Goal: Information Seeking & Learning: Find specific page/section

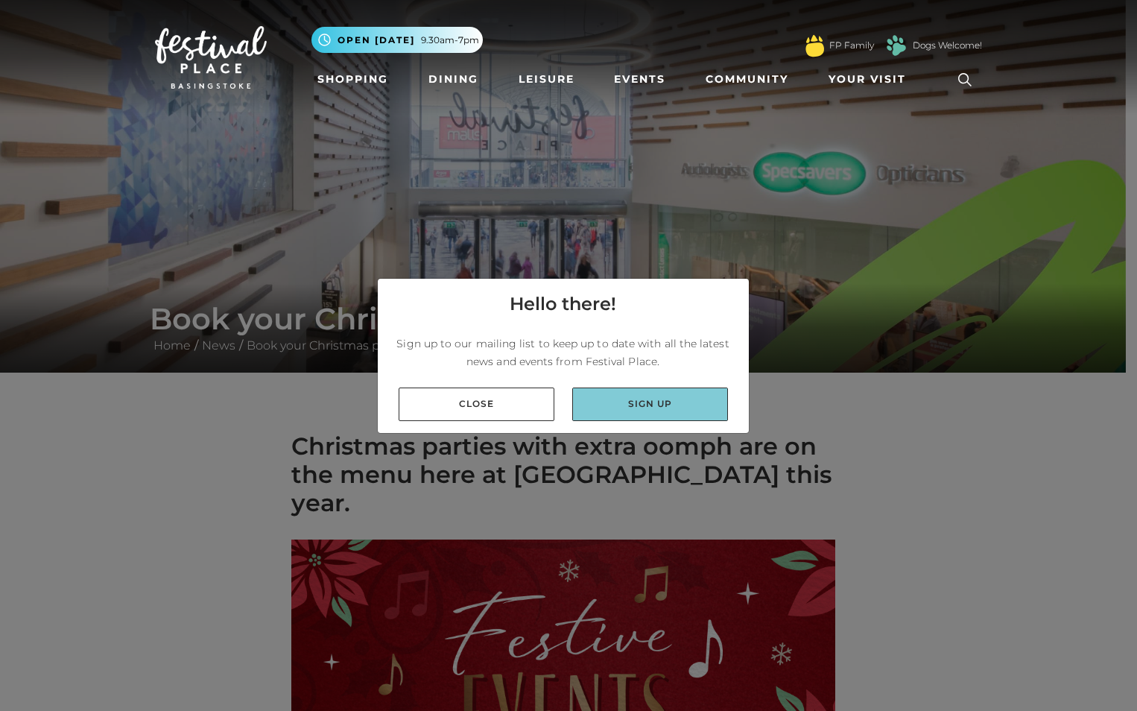
click at [626, 403] on link "Sign up" at bounding box center [650, 405] width 156 height 34
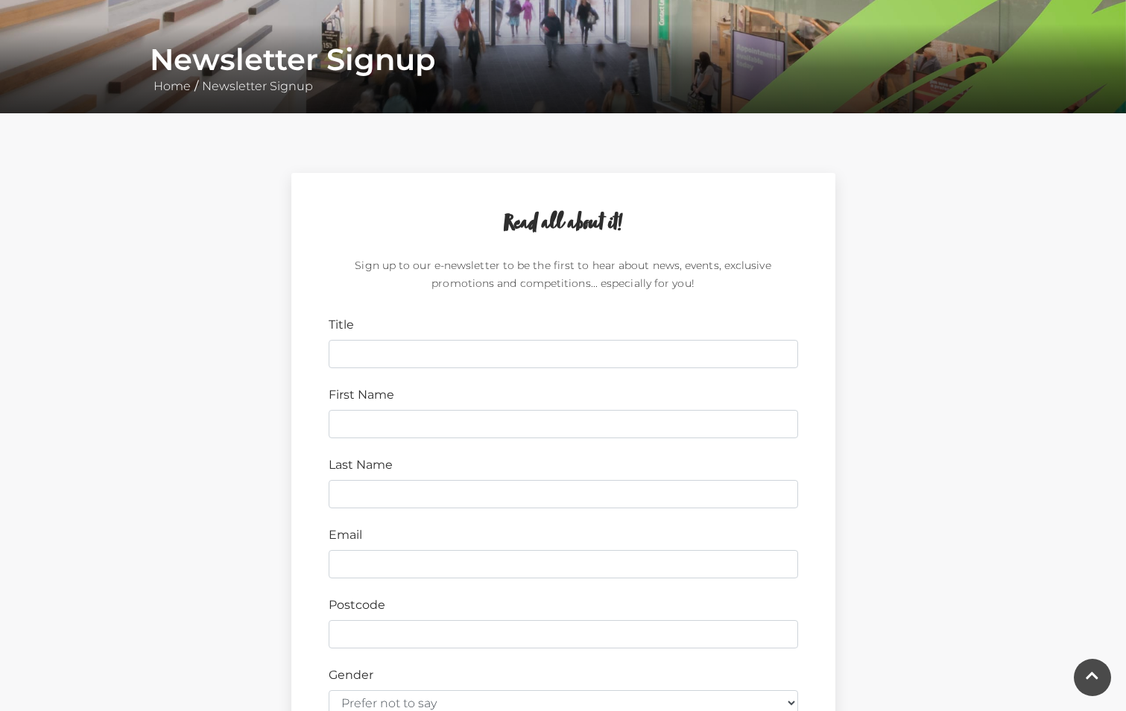
scroll to position [373, 0]
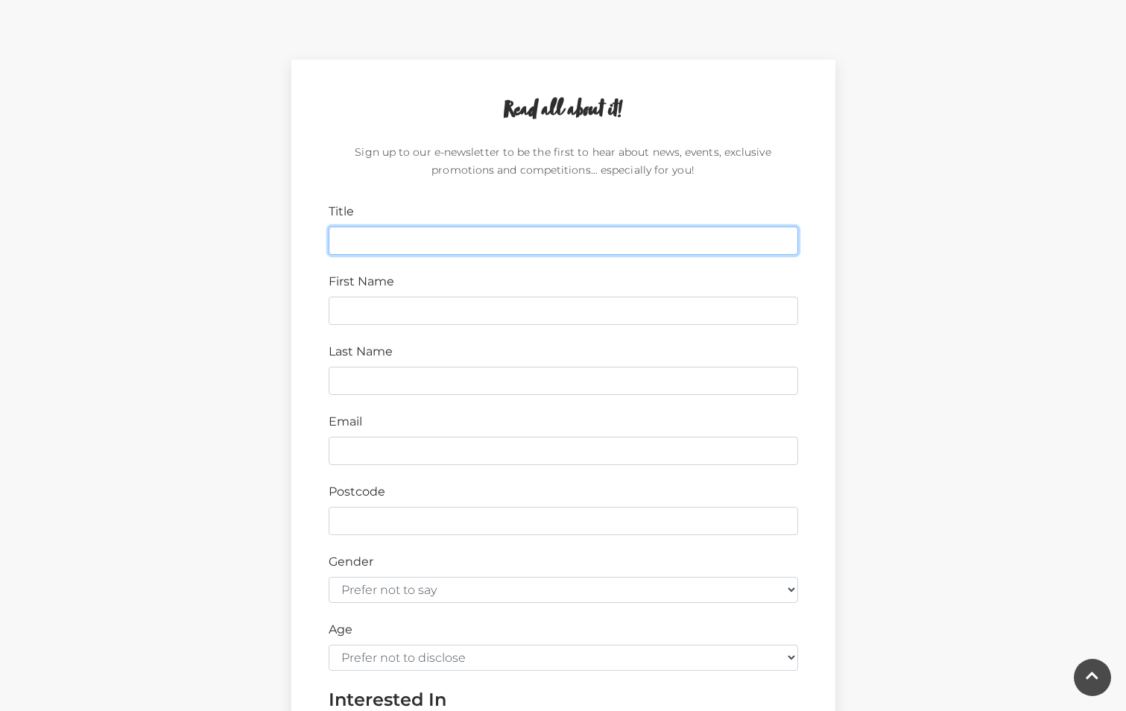
click at [388, 240] on input "Title" at bounding box center [563, 241] width 469 height 28
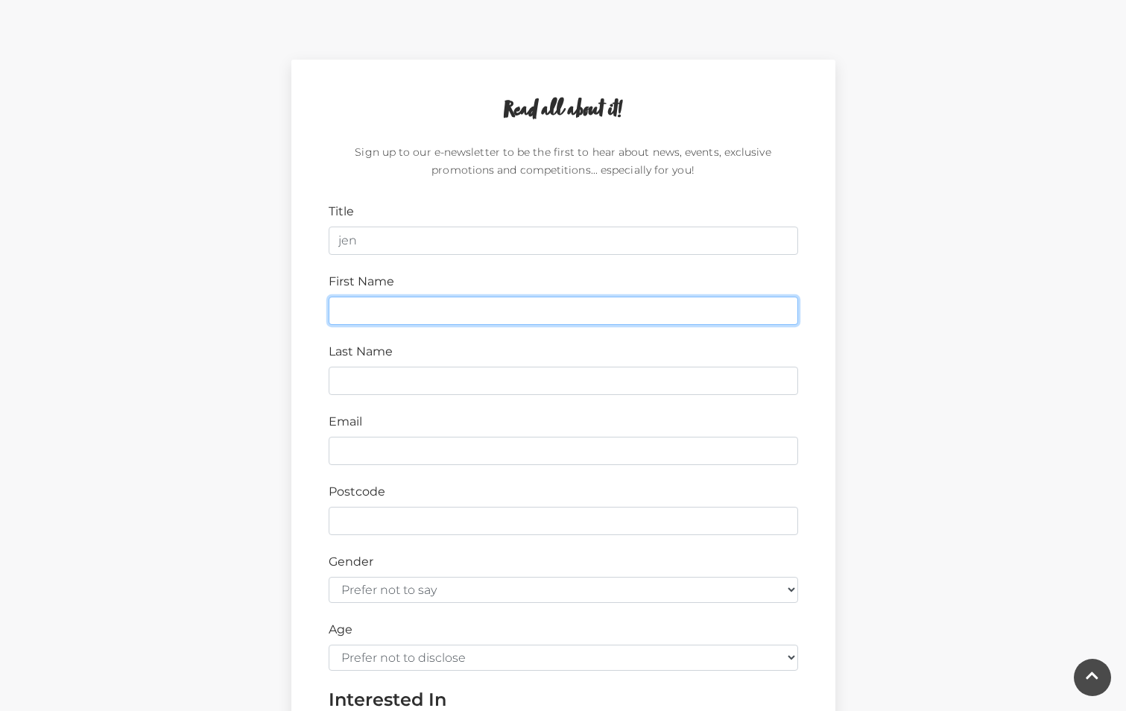
click at [369, 311] on input "First Name" at bounding box center [563, 311] width 469 height 28
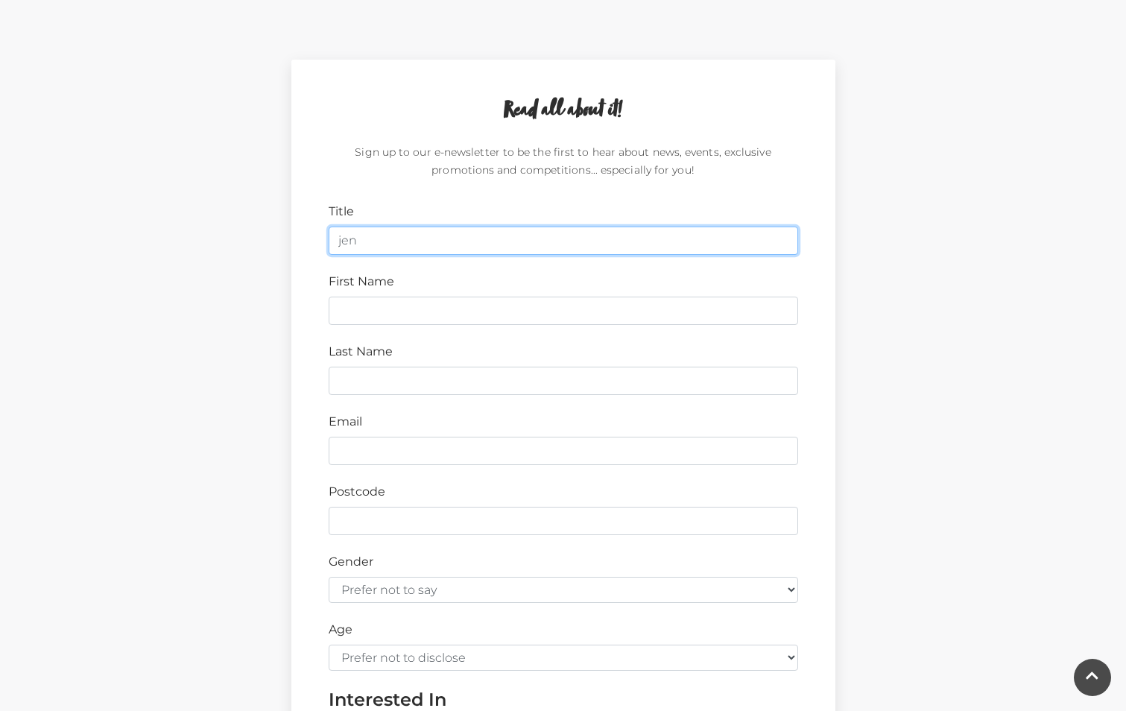
drag, startPoint x: 370, startPoint y: 241, endPoint x: 266, endPoint y: 229, distance: 105.1
click at [266, 230] on div "Read all about it! Sign up to our e-newsletter to be the first to hear about ne…" at bounding box center [564, 517] width 850 height 914
type input "ms"
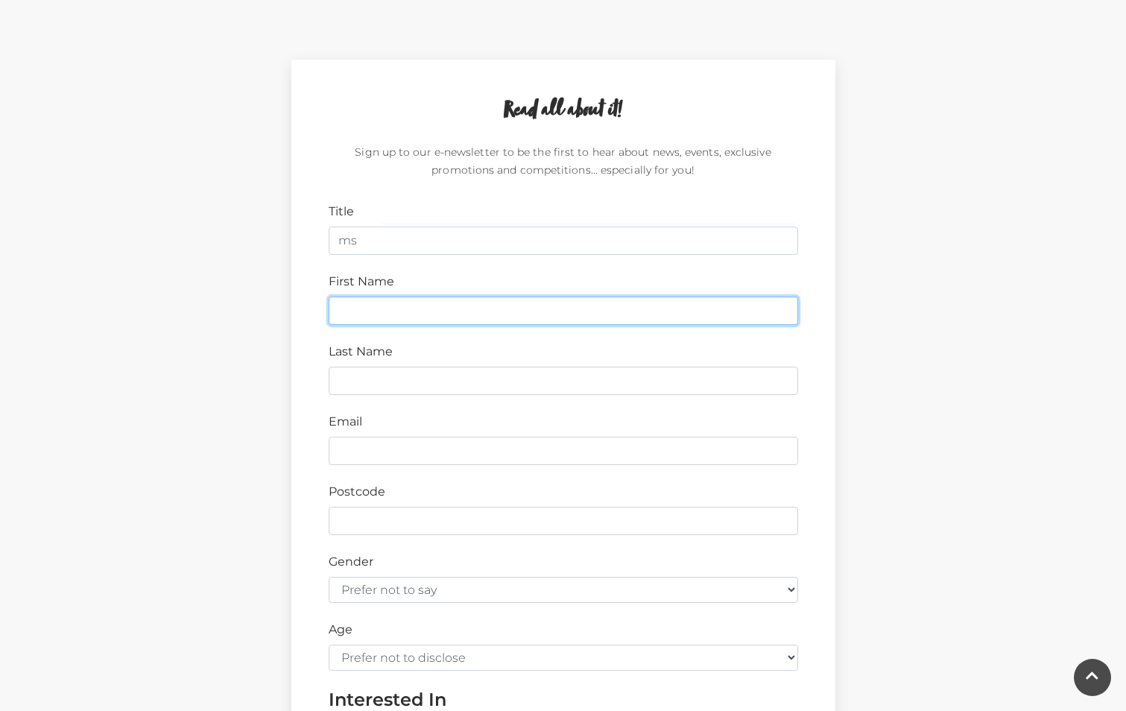
click at [364, 306] on input "First Name" at bounding box center [563, 311] width 469 height 28
type input "j"
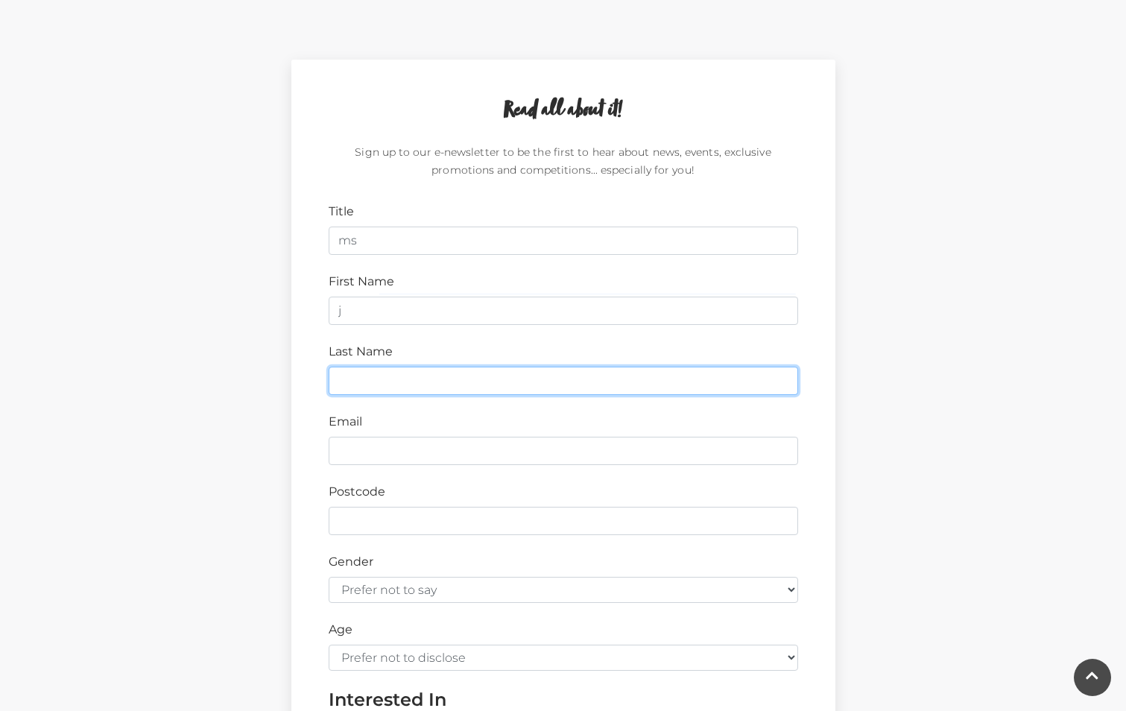
click at [347, 386] on input "Last Name" at bounding box center [563, 381] width 469 height 28
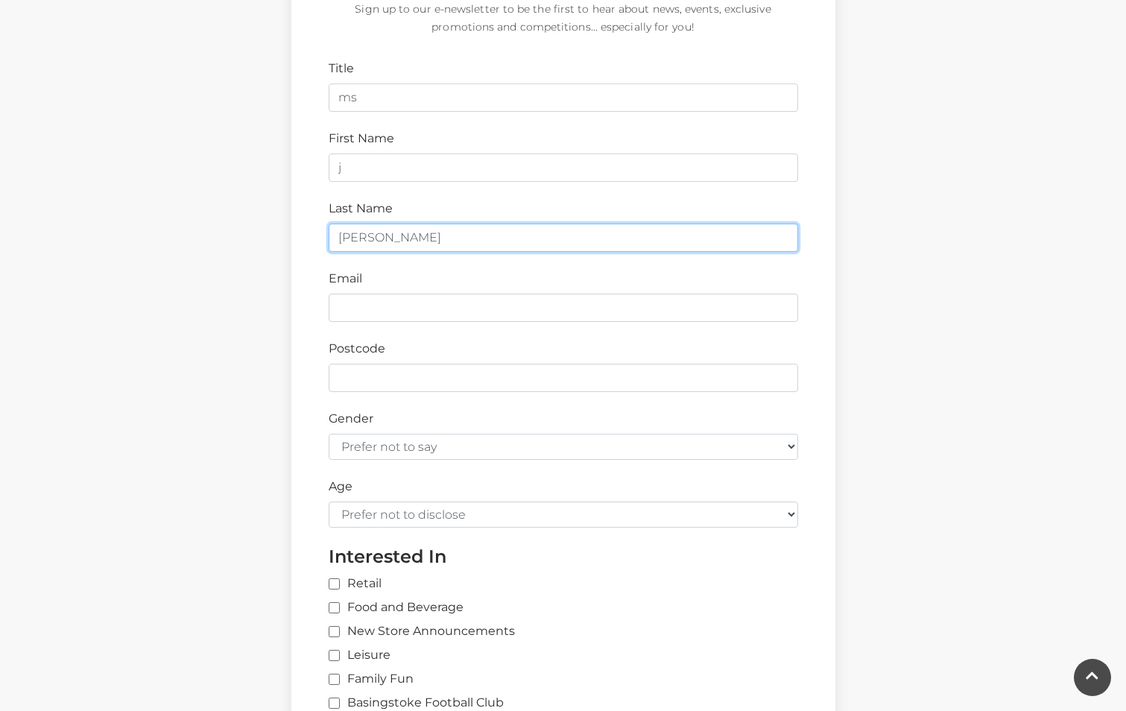
scroll to position [522, 0]
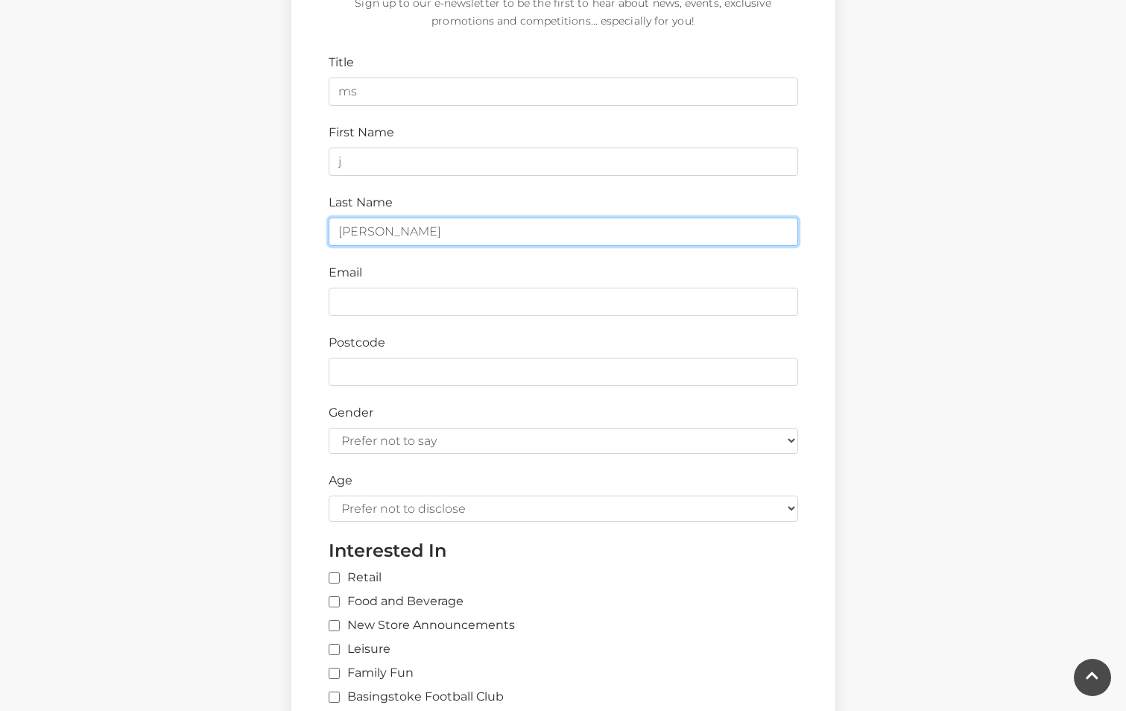
type input "meads"
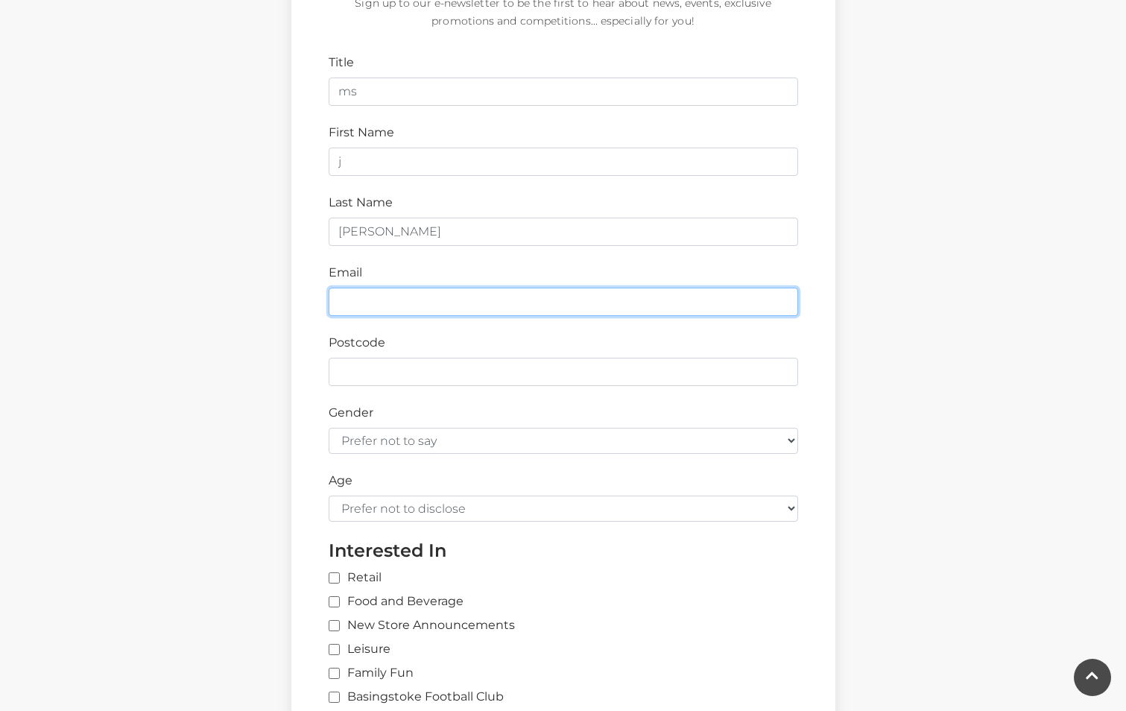
click at [385, 294] on input "Email" at bounding box center [563, 302] width 469 height 28
type input "princessfionaj04@gmail.com"
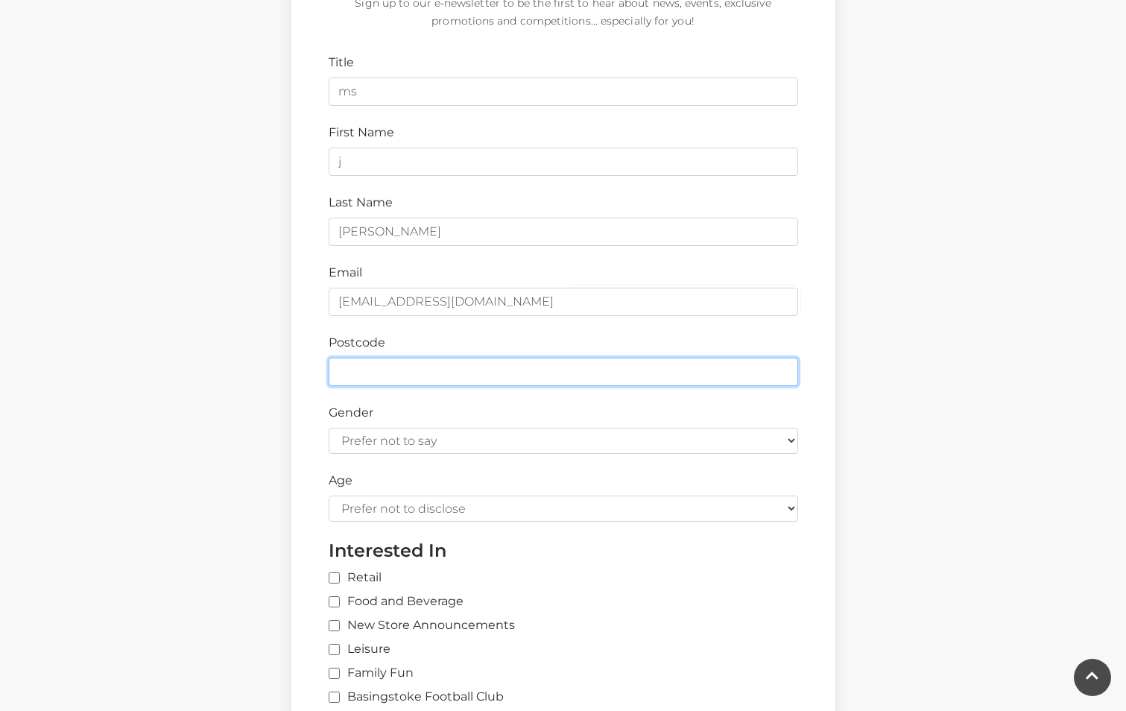
click at [395, 368] on input "Postcode" at bounding box center [563, 372] width 469 height 28
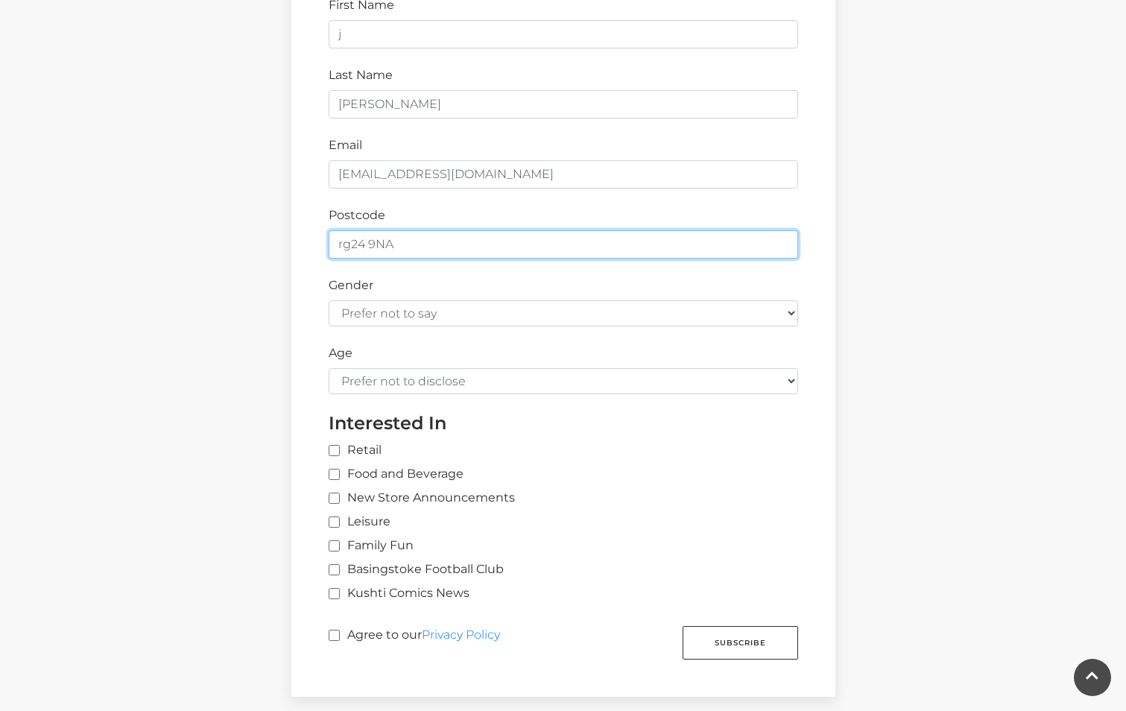
scroll to position [671, 0]
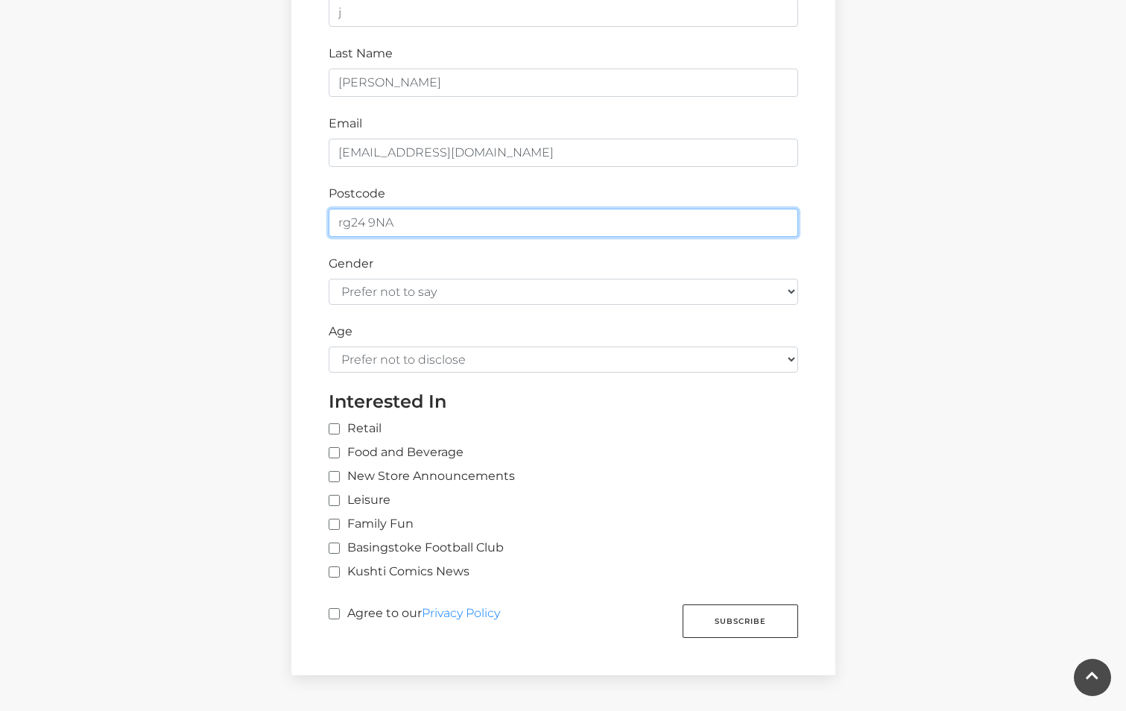
type input "rg24 9NA"
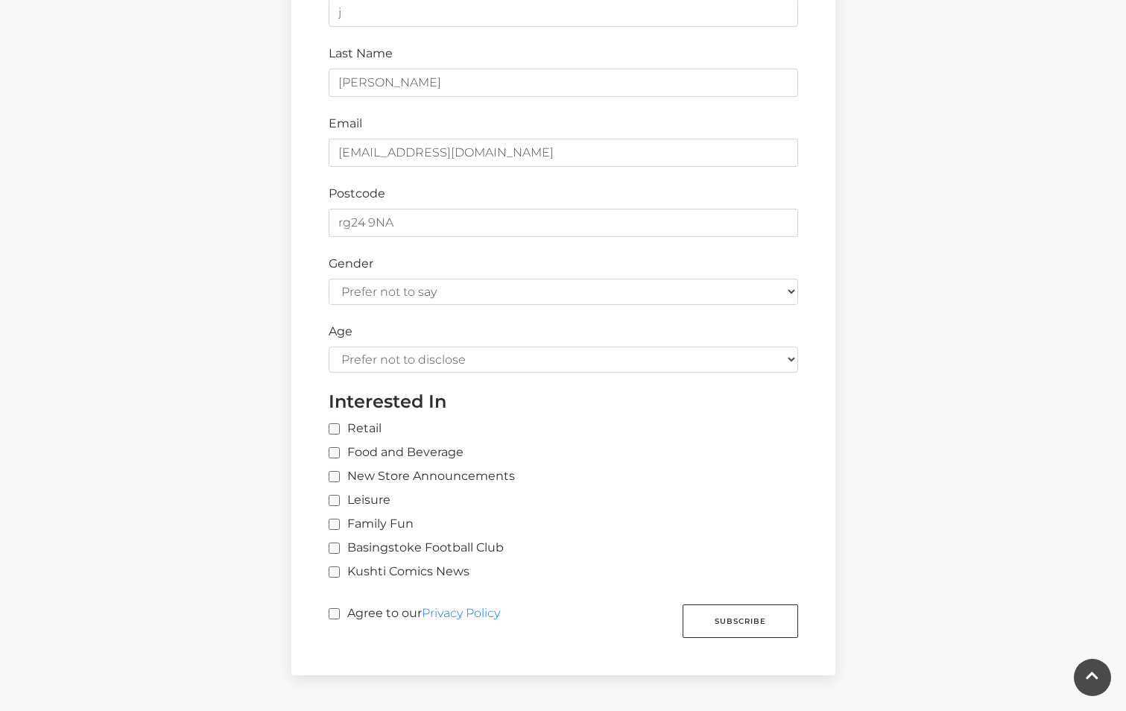
click at [335, 448] on label "Food and Beverage" at bounding box center [396, 452] width 135 height 18
click at [335, 449] on input "Food and Beverage" at bounding box center [334, 454] width 10 height 10
checkbox input "true"
click at [333, 427] on input "Retail" at bounding box center [575, 430] width 492 height 10
checkbox input "true"
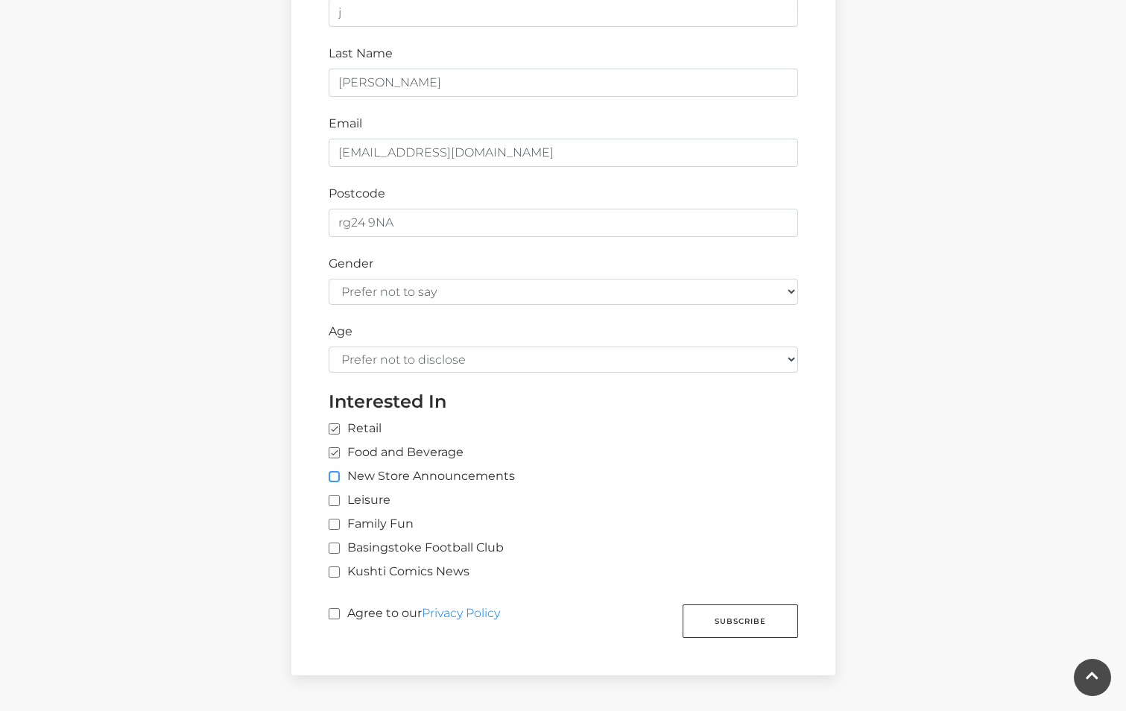
click at [334, 474] on input "New Store Announcements" at bounding box center [334, 477] width 10 height 10
checkbox input "true"
click at [335, 498] on input "Leisure" at bounding box center [334, 501] width 10 height 10
checkbox input "true"
click at [336, 522] on input "Family Fun" at bounding box center [334, 525] width 10 height 10
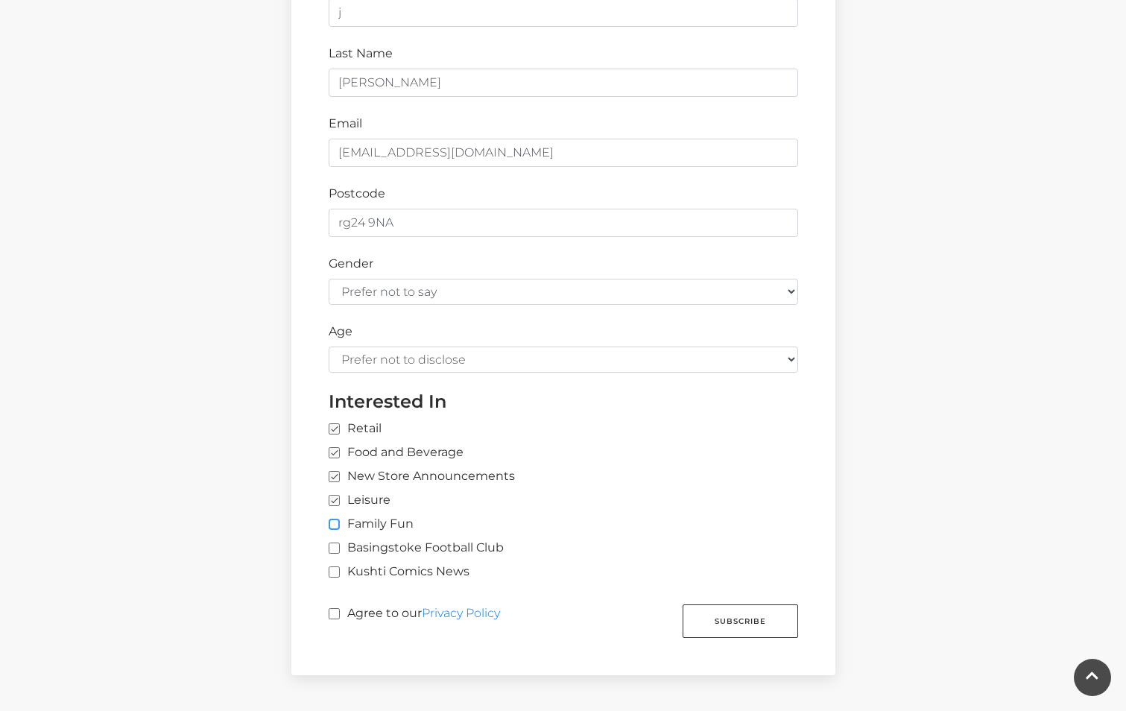
checkbox input "true"
click at [336, 550] on input "Basingstoke Football Club" at bounding box center [334, 549] width 10 height 10
click at [333, 546] on input "Basingstoke Football Club" at bounding box center [334, 549] width 10 height 10
checkbox input "false"
click at [334, 610] on input "Agree to our Privacy Policy" at bounding box center [334, 615] width 10 height 10
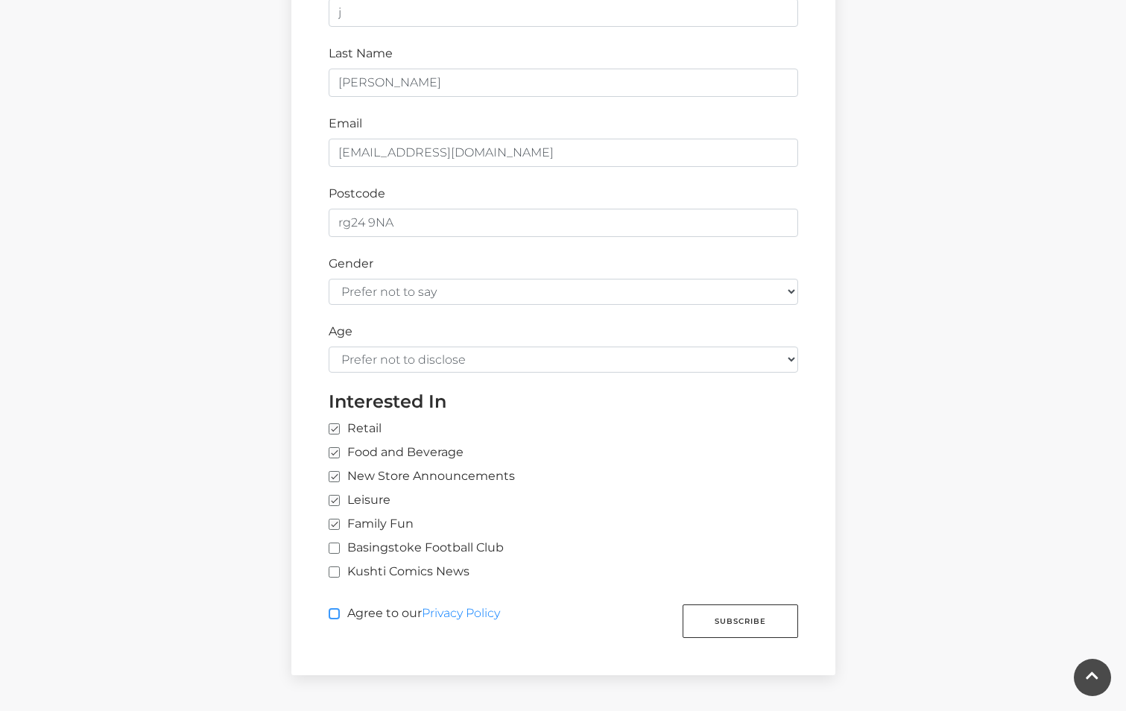
checkbox input "true"
click at [743, 625] on button "Subscribe" at bounding box center [741, 621] width 116 height 34
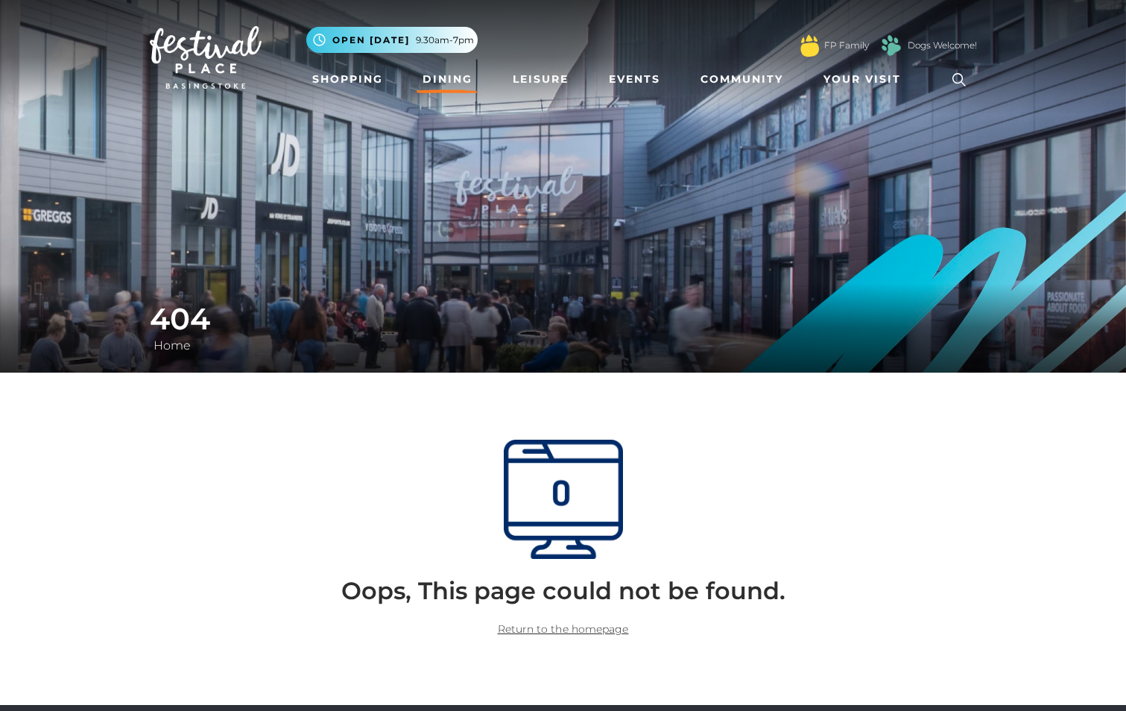
click at [437, 72] on link "Dining" at bounding box center [448, 80] width 62 height 28
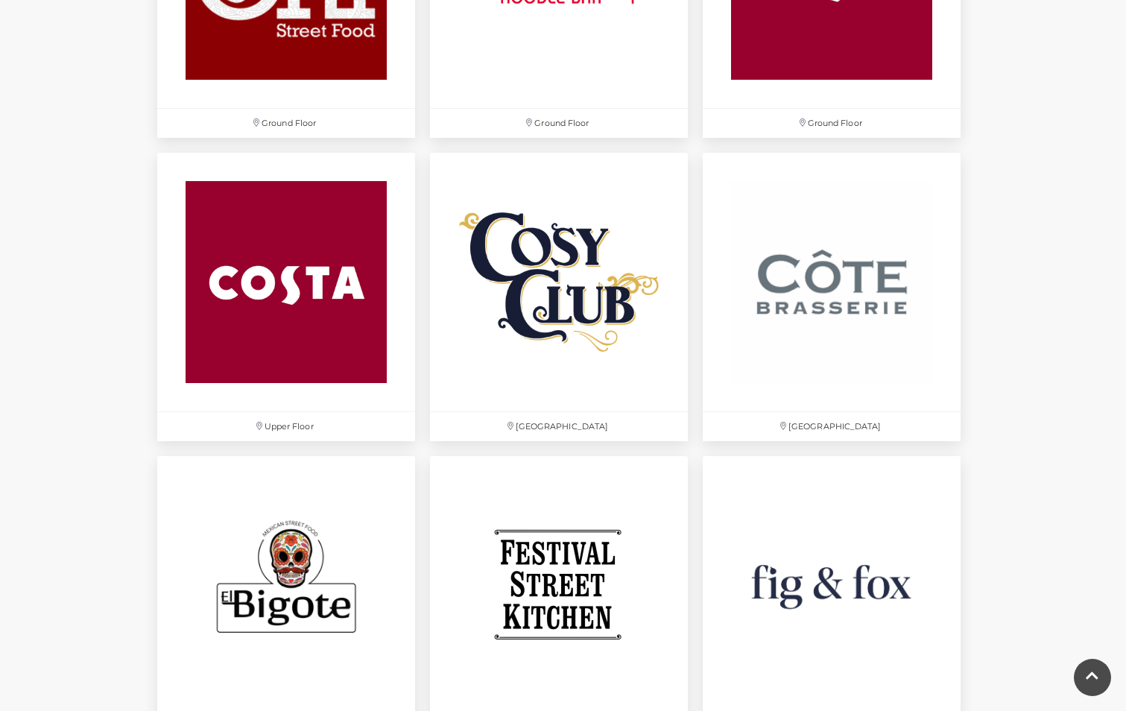
scroll to position [2087, 0]
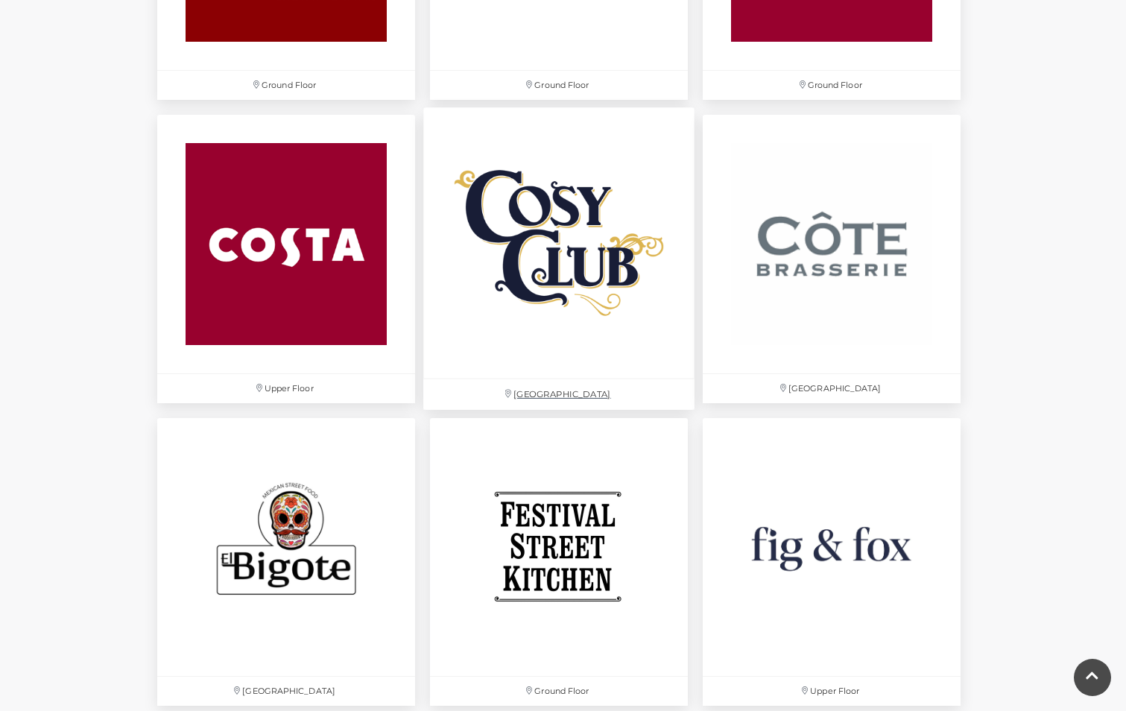
click at [576, 246] on img at bounding box center [558, 243] width 271 height 271
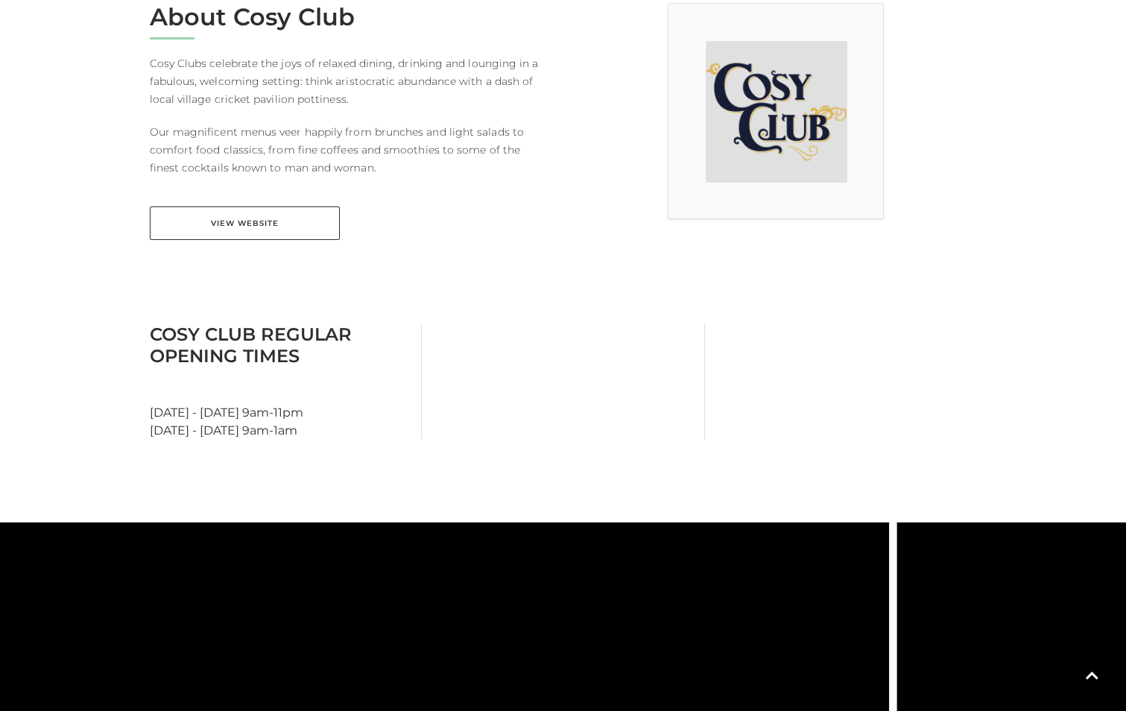
scroll to position [447, 0]
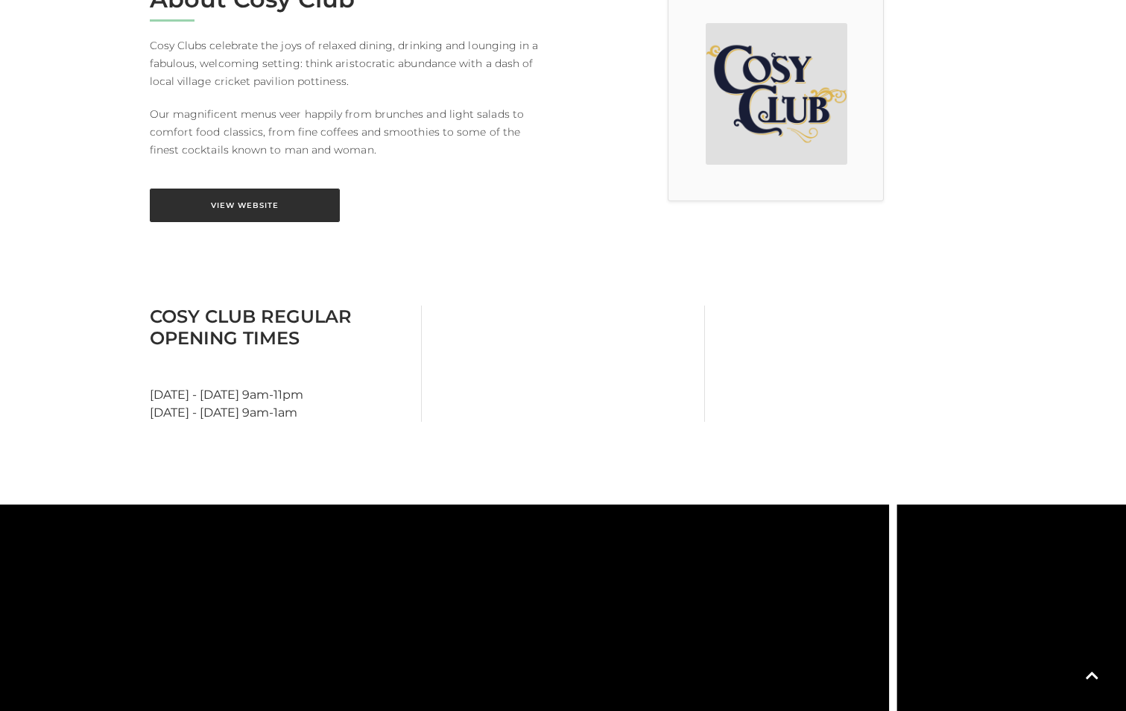
click at [230, 206] on link "View Website" at bounding box center [245, 206] width 190 height 34
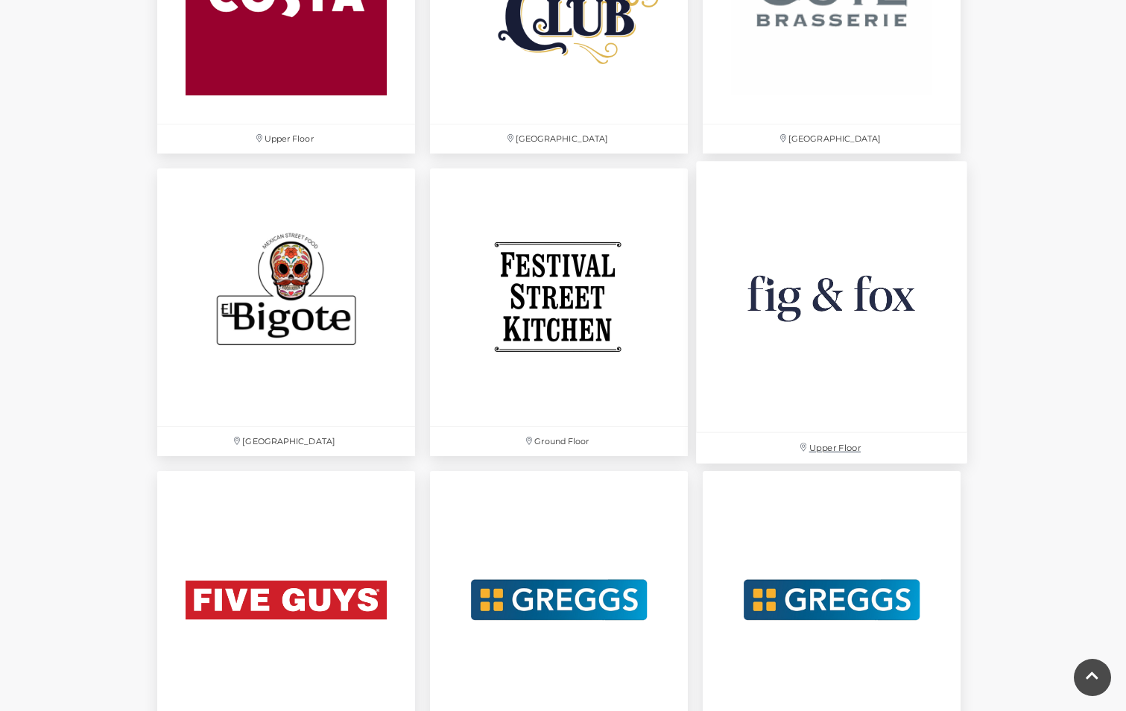
scroll to position [2385, 0]
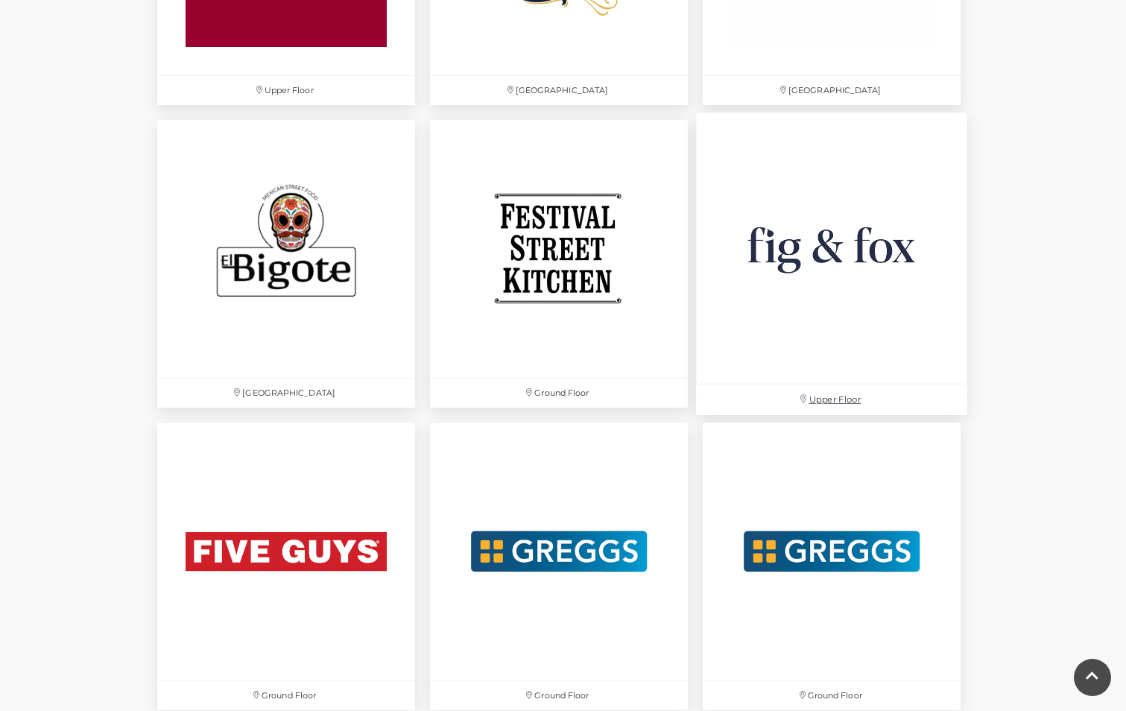
click at [819, 246] on img at bounding box center [831, 248] width 271 height 271
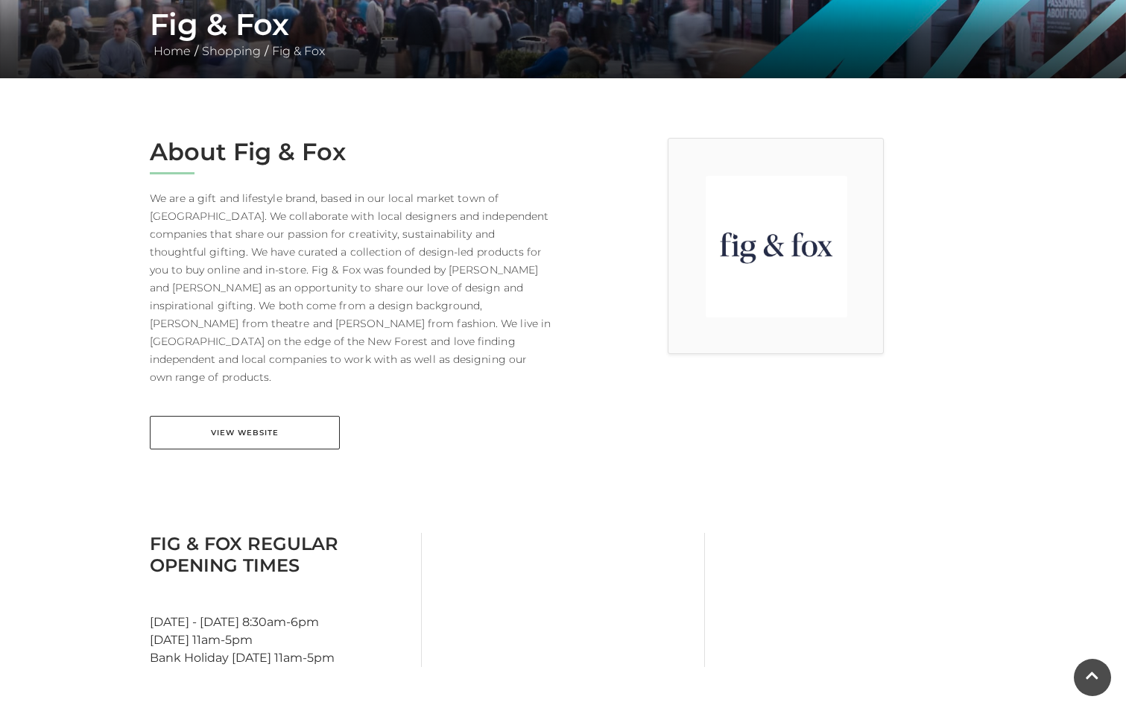
scroll to position [298, 0]
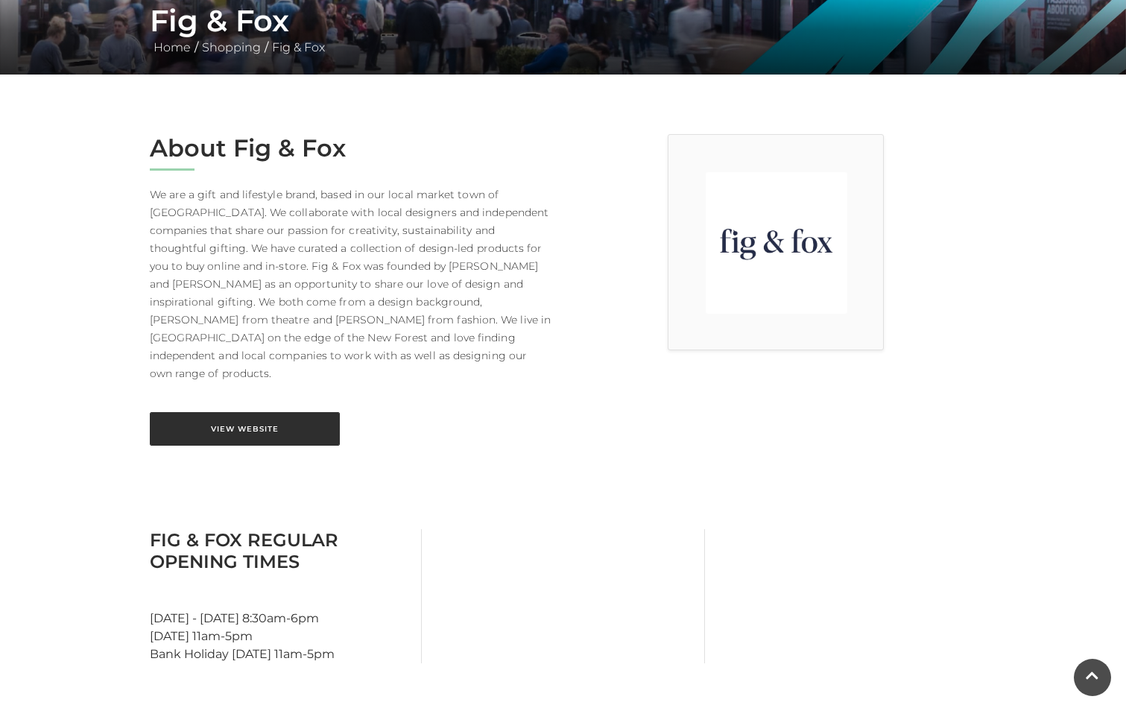
click at [247, 412] on link "View Website" at bounding box center [245, 429] width 190 height 34
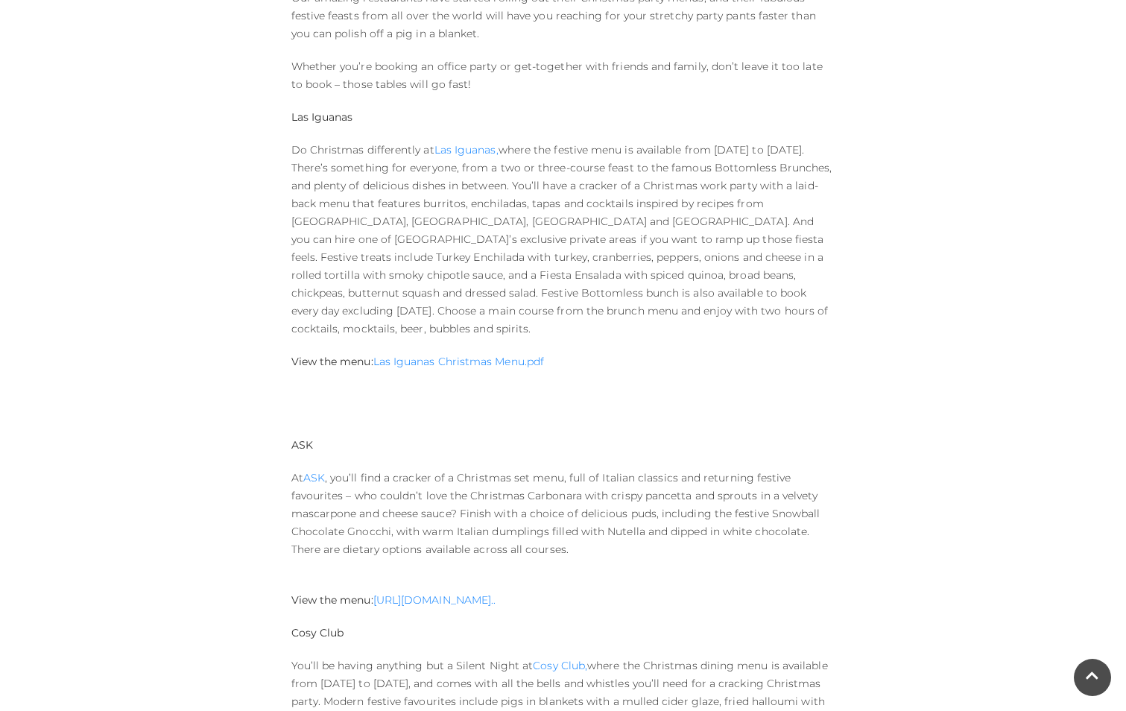
scroll to position [894, 0]
click at [494, 354] on link "Las Iguanas Christmas Menu.pdf" at bounding box center [458, 360] width 171 height 13
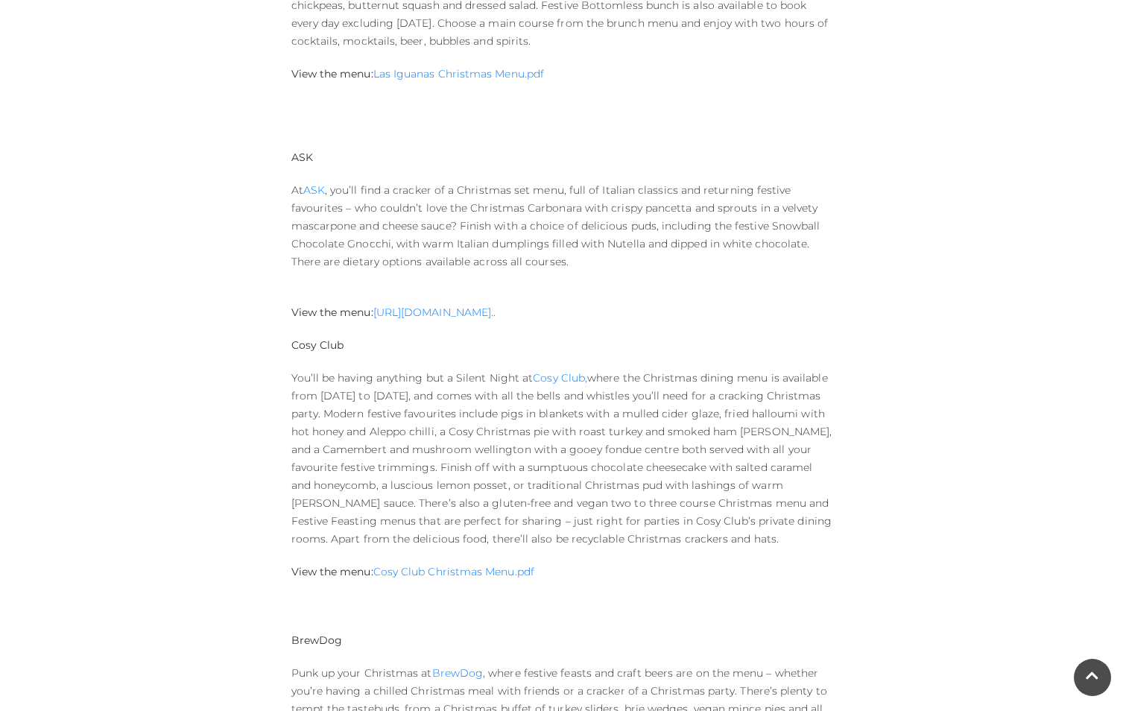
scroll to position [1192, 0]
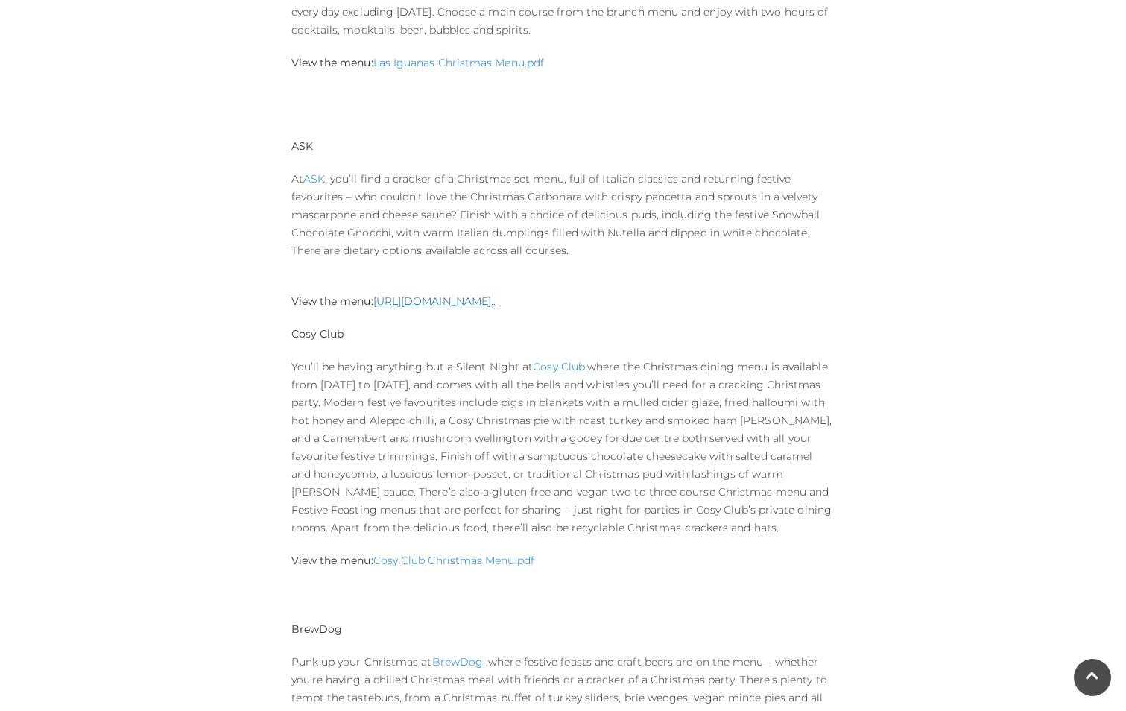
click at [469, 294] on link "[URL][DOMAIN_NAME].." at bounding box center [434, 300] width 123 height 13
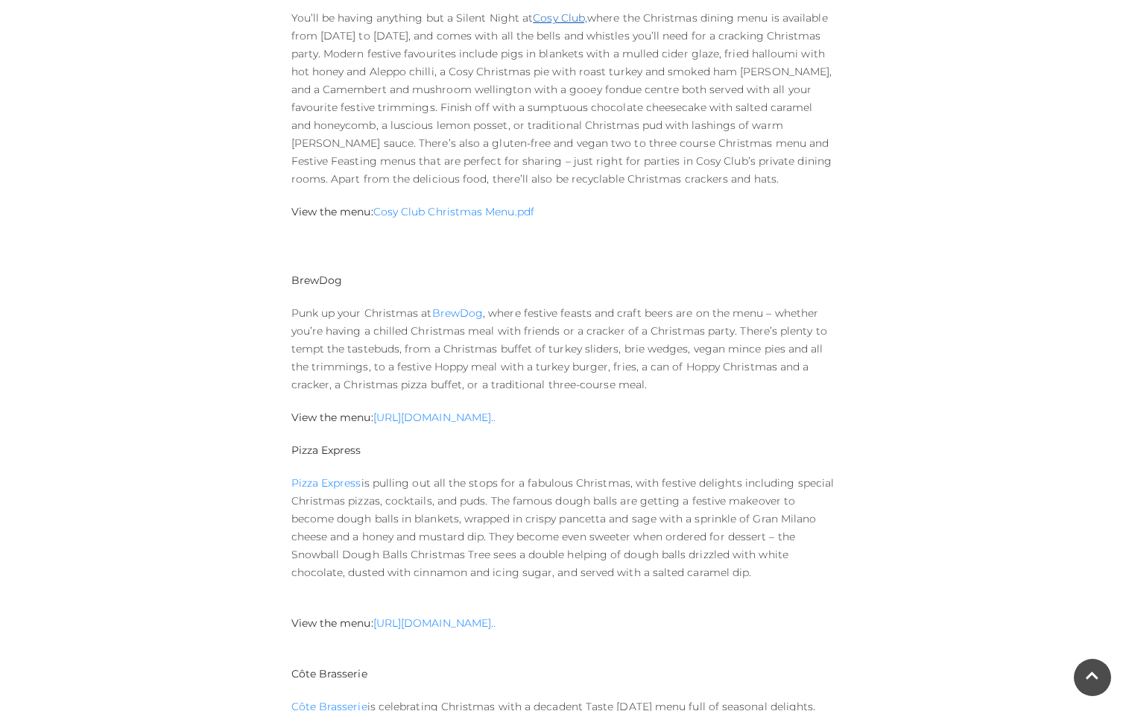
scroll to position [1565, 0]
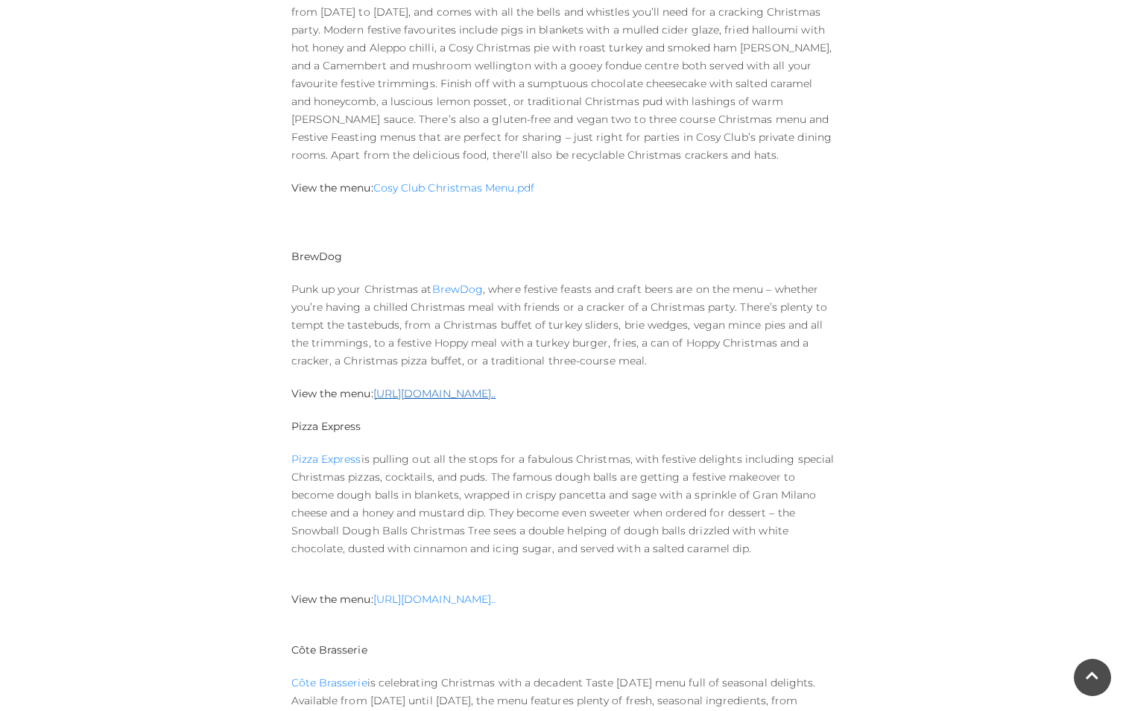
click at [496, 387] on link "[URL][DOMAIN_NAME].." at bounding box center [434, 393] width 123 height 13
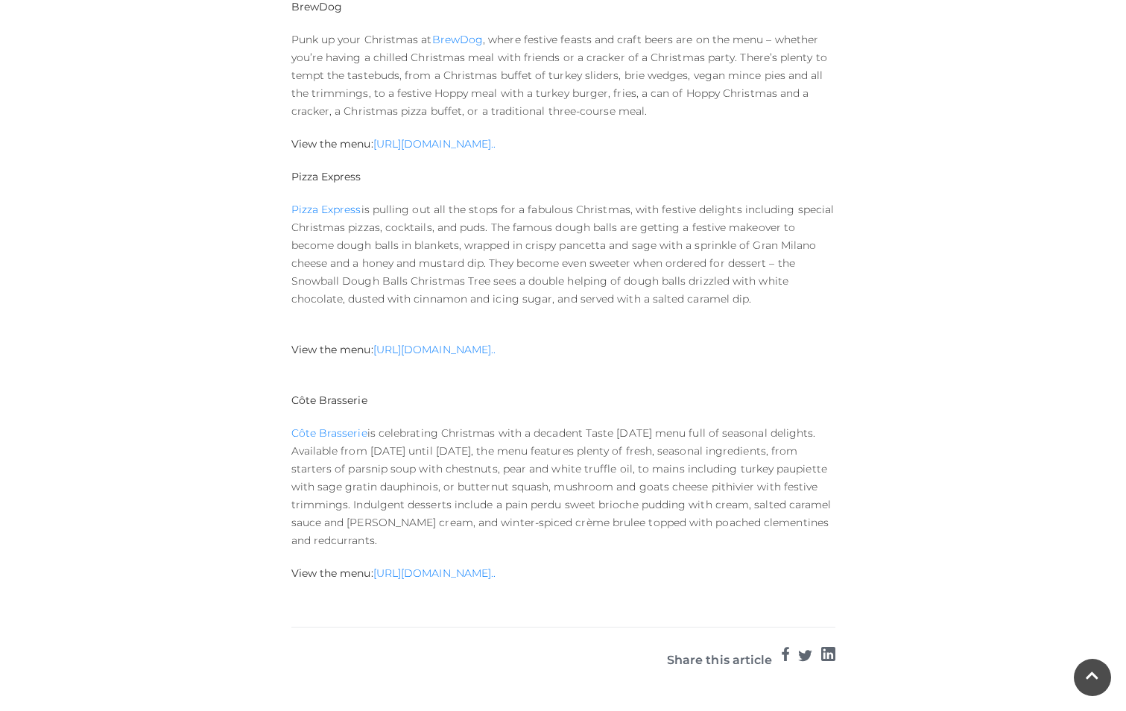
scroll to position [1863, 0]
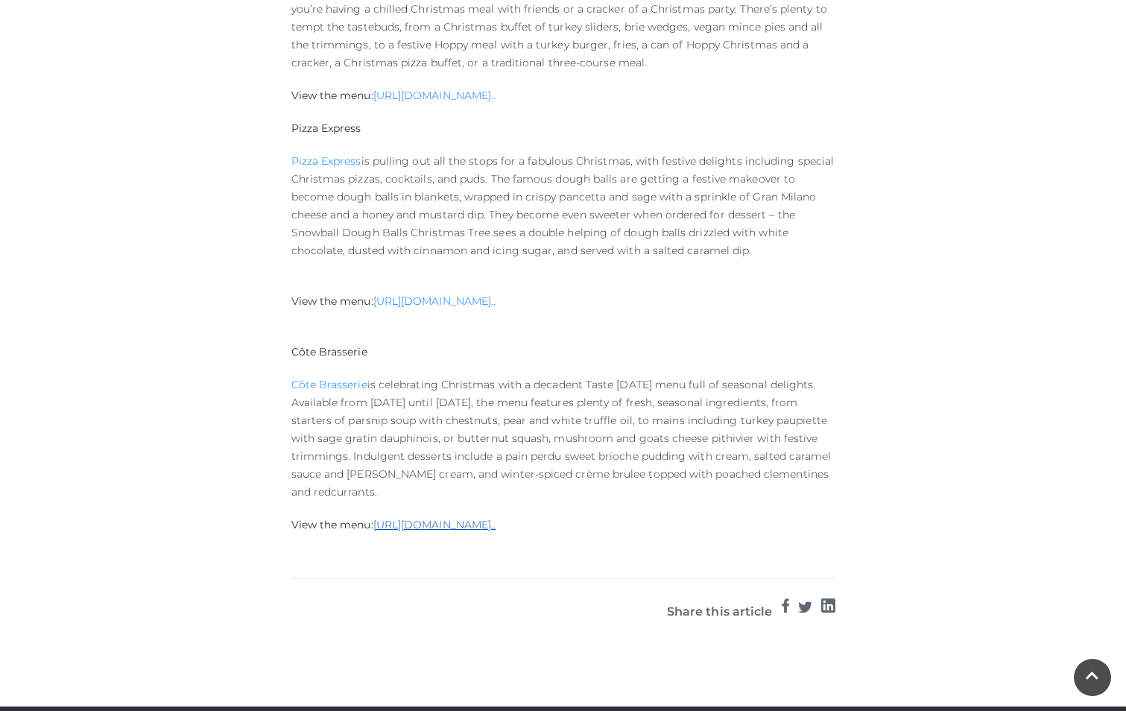
click at [469, 518] on link "[URL][DOMAIN_NAME].." at bounding box center [434, 524] width 123 height 13
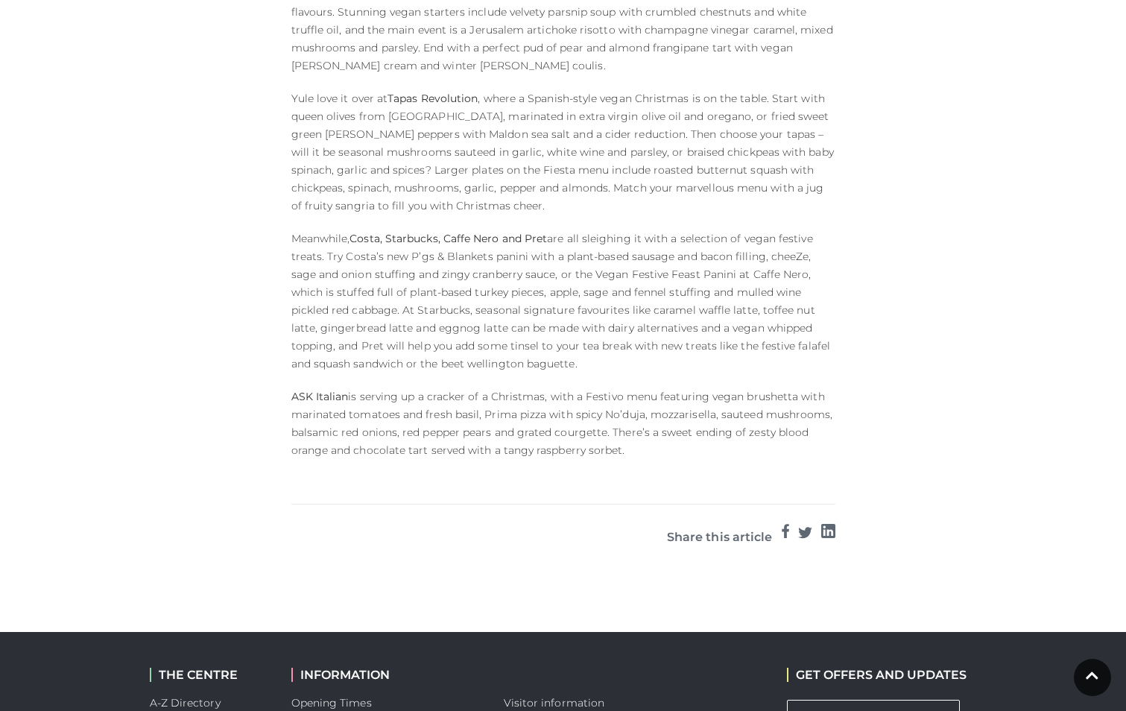
scroll to position [1413, 0]
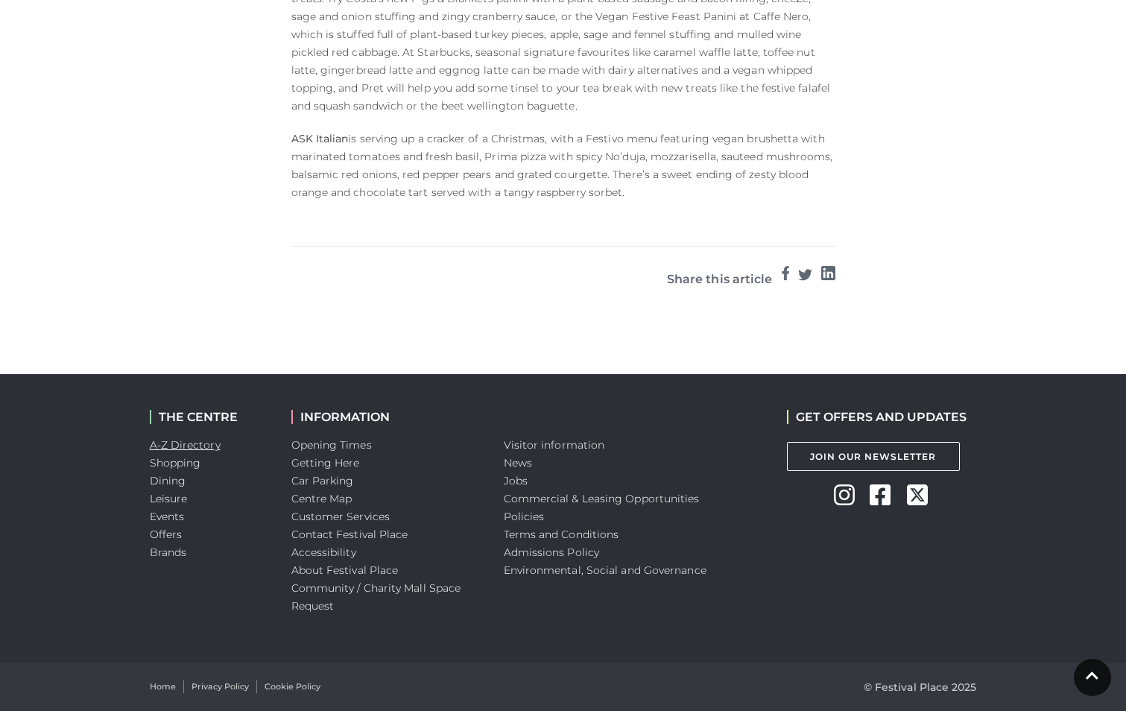
click at [171, 443] on link "A-Z Directory" at bounding box center [185, 444] width 71 height 13
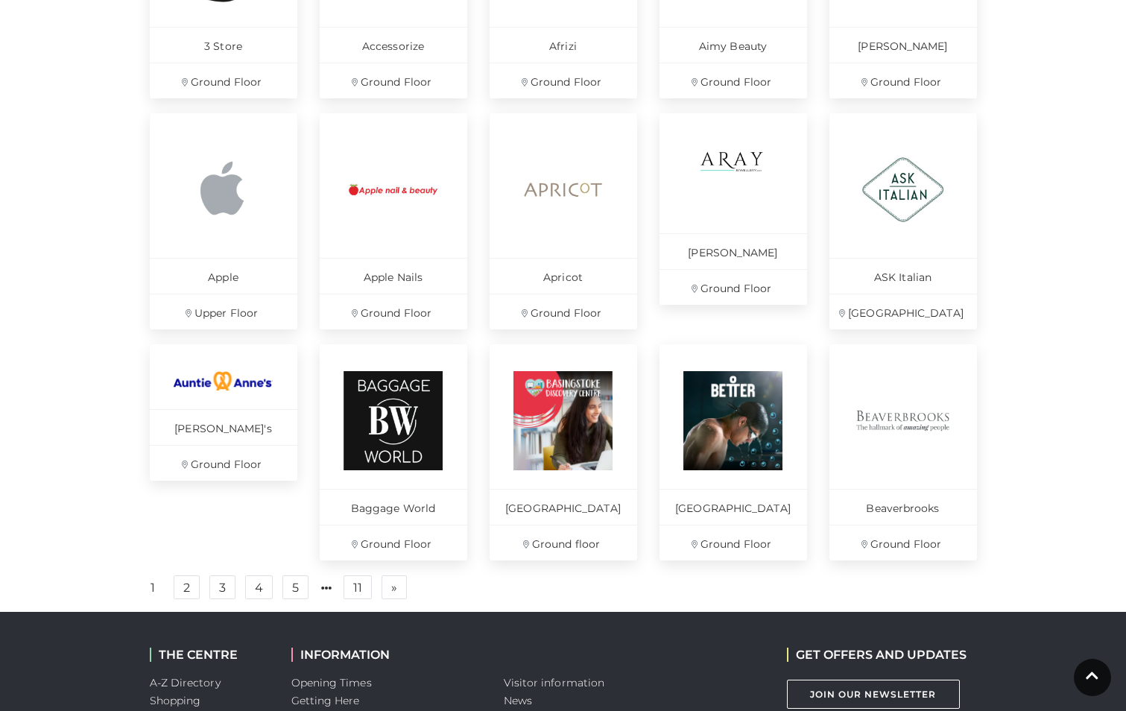
scroll to position [820, 0]
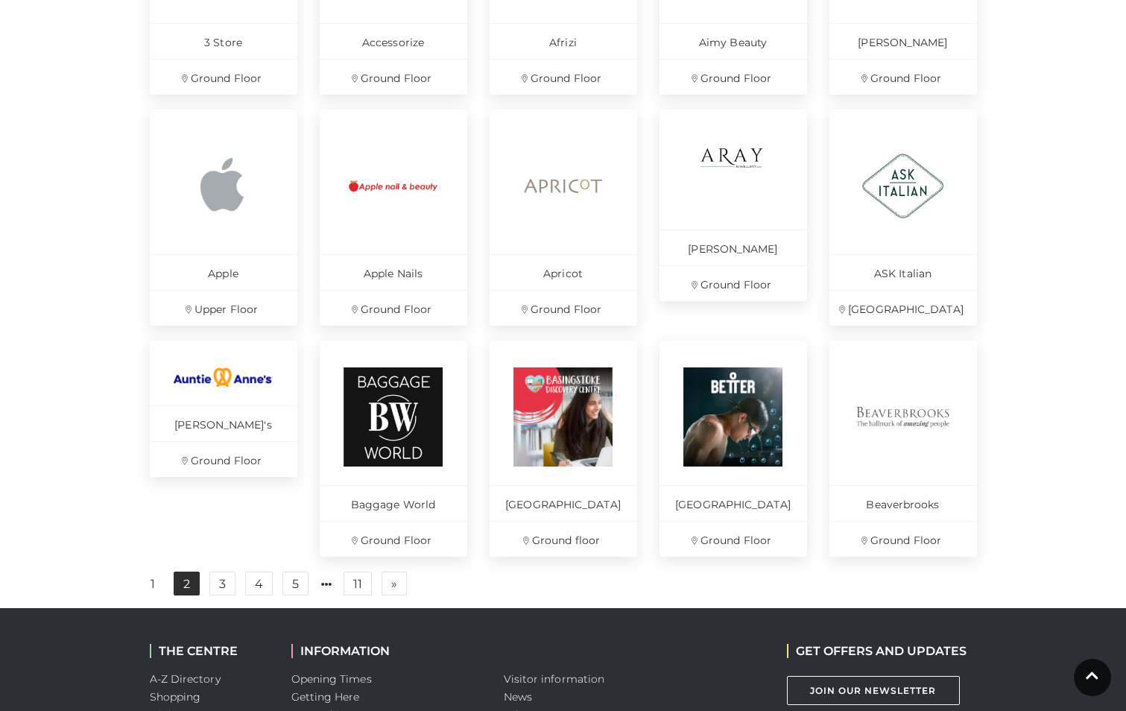
click at [187, 595] on link "2" at bounding box center [187, 584] width 26 height 24
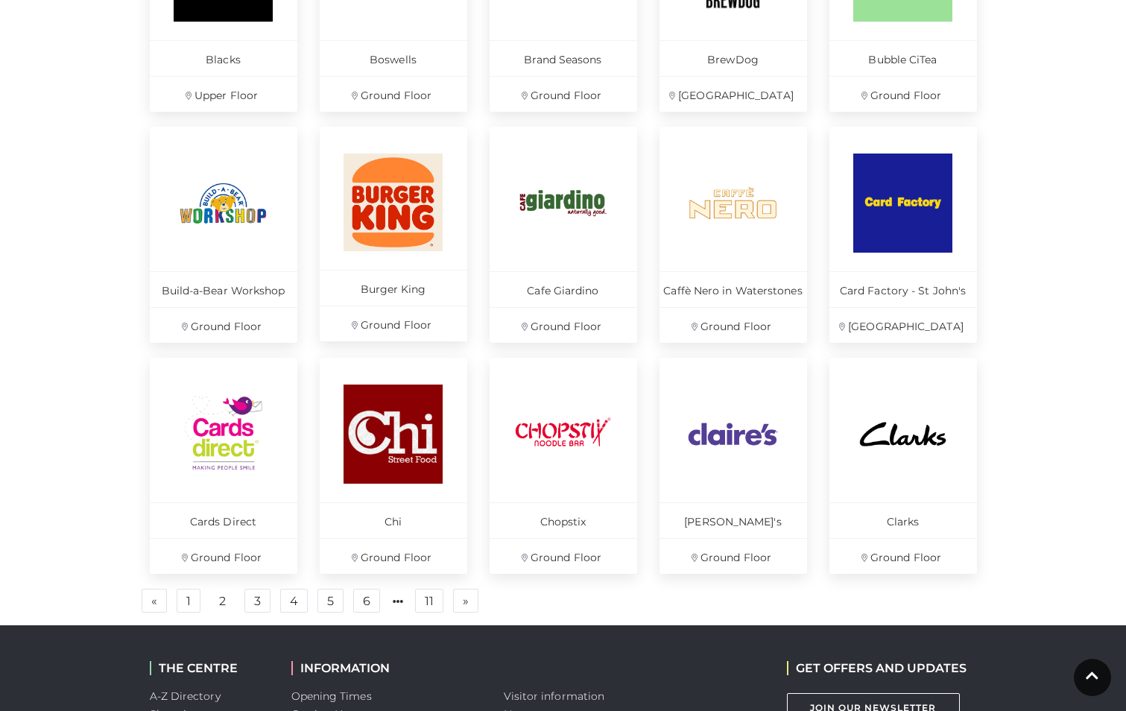
scroll to position [820, 0]
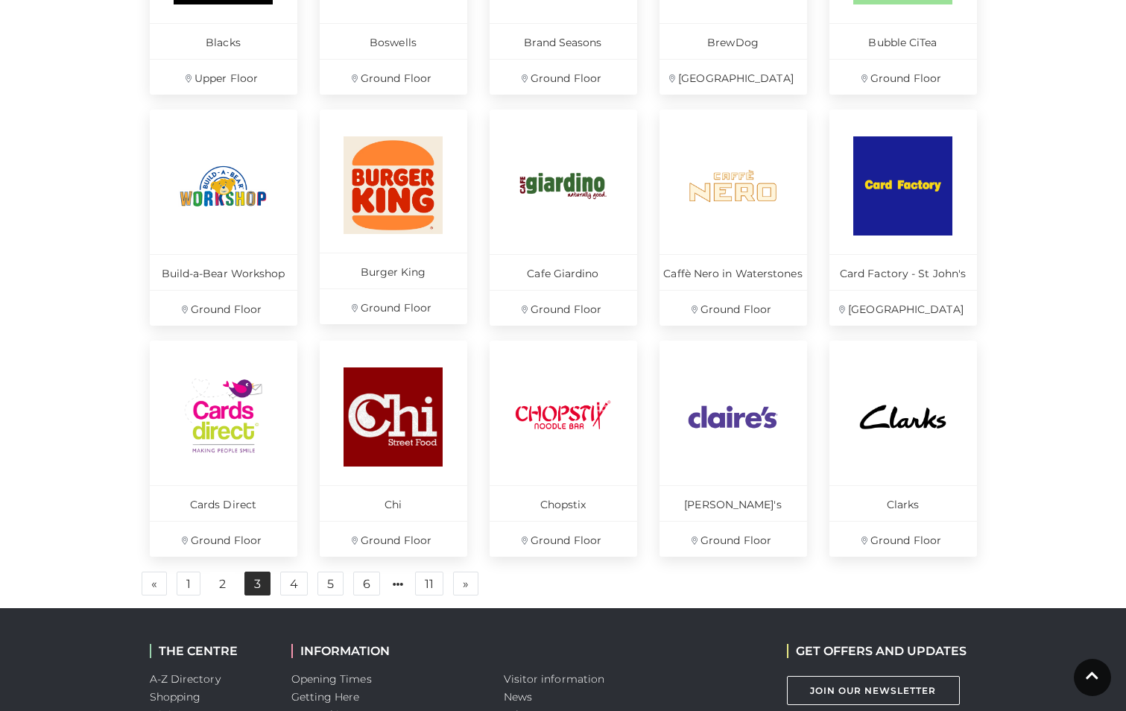
click at [250, 581] on link "3" at bounding box center [257, 584] width 26 height 24
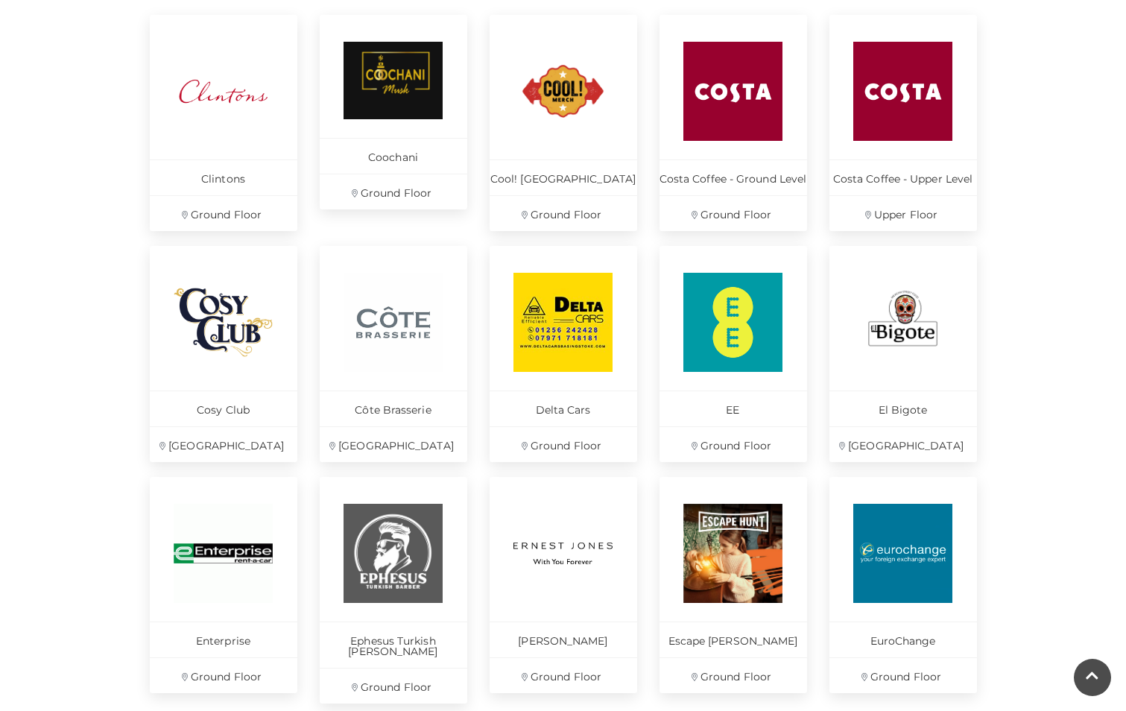
scroll to position [745, 0]
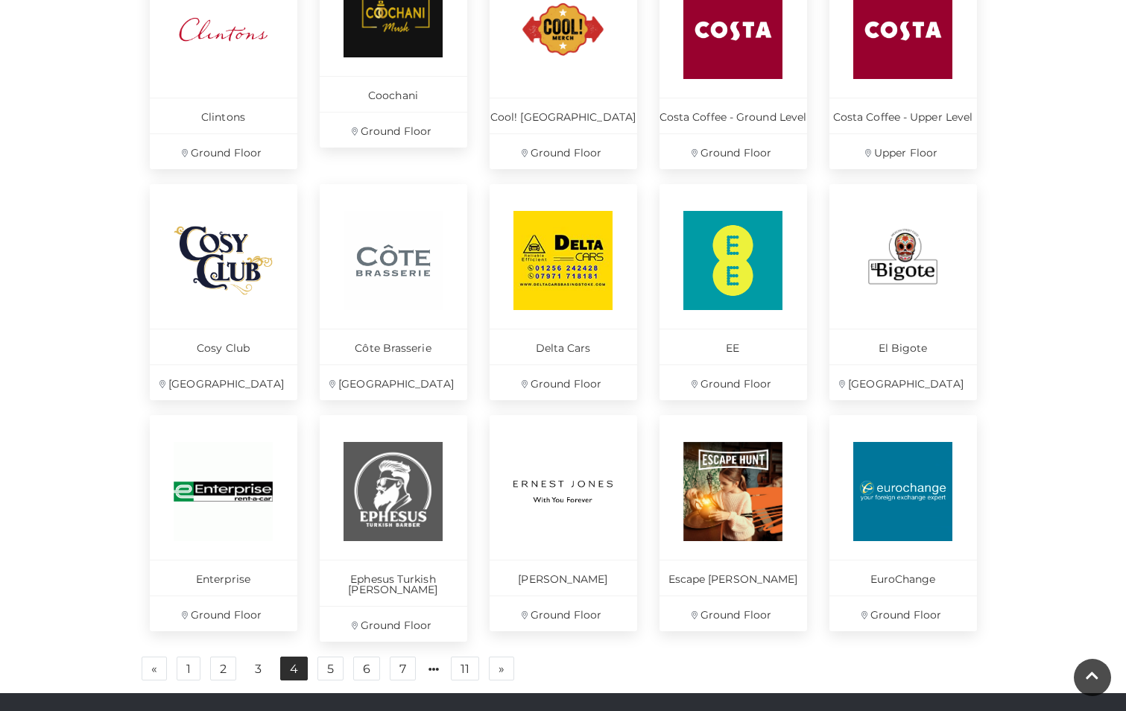
click at [291, 657] on link "4" at bounding box center [294, 669] width 28 height 24
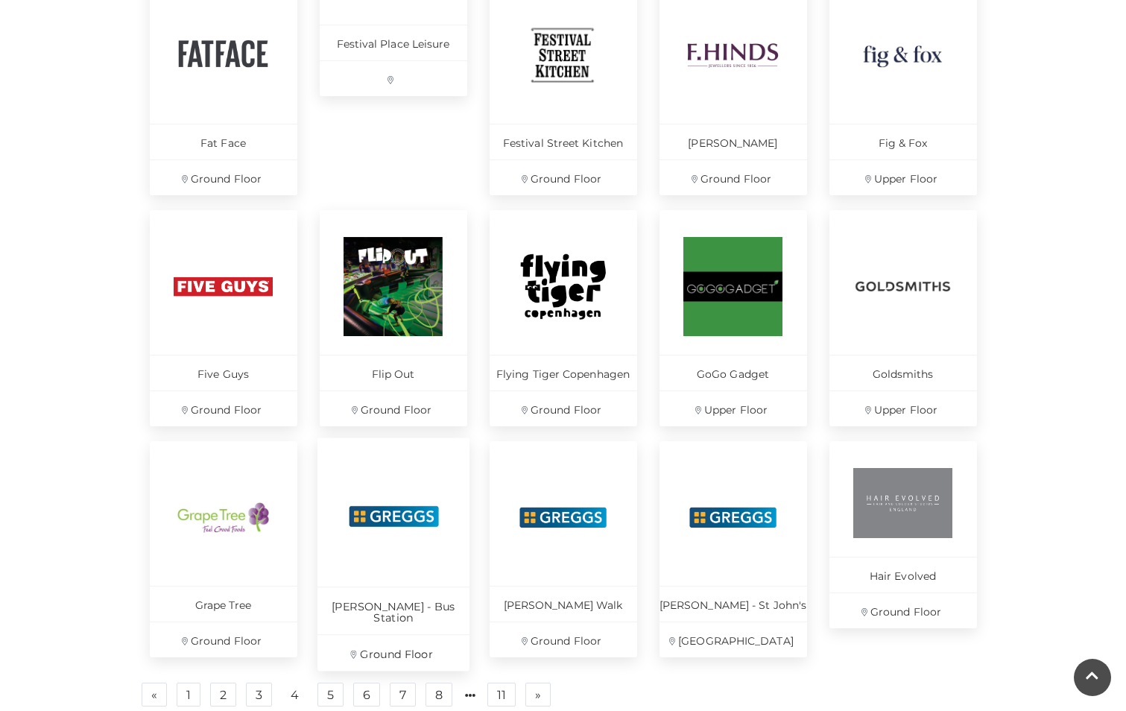
scroll to position [745, 0]
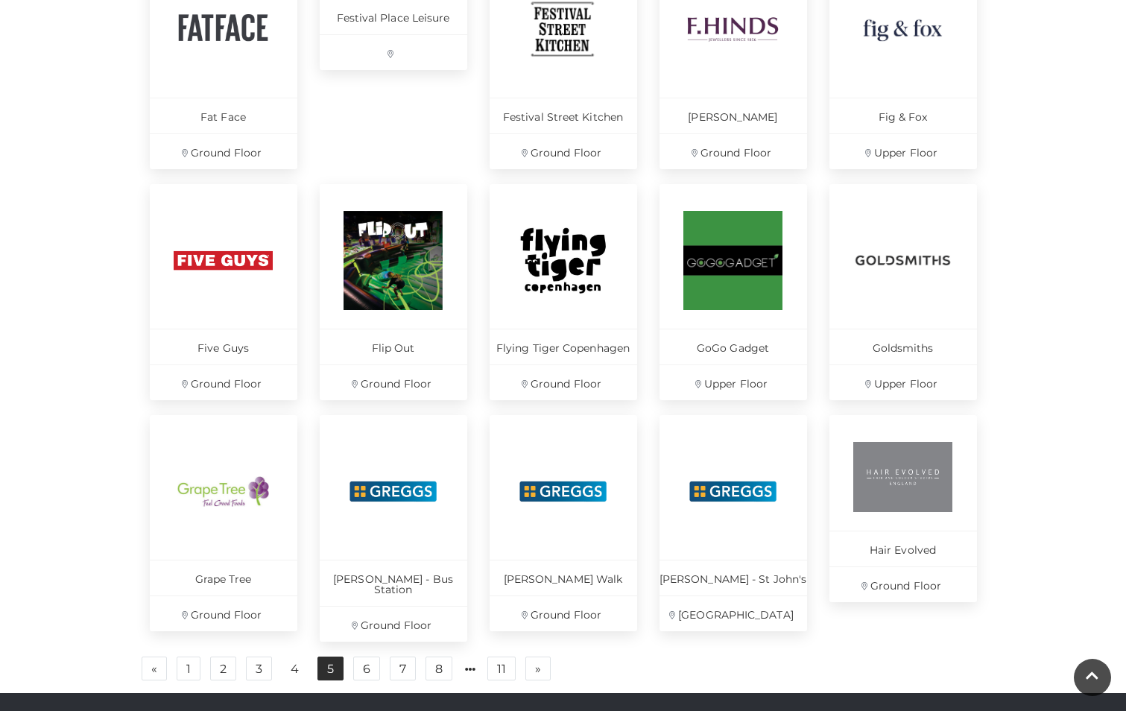
drag, startPoint x: 330, startPoint y: 663, endPoint x: 338, endPoint y: 657, distance: 9.1
click at [330, 663] on link "5" at bounding box center [330, 669] width 26 height 24
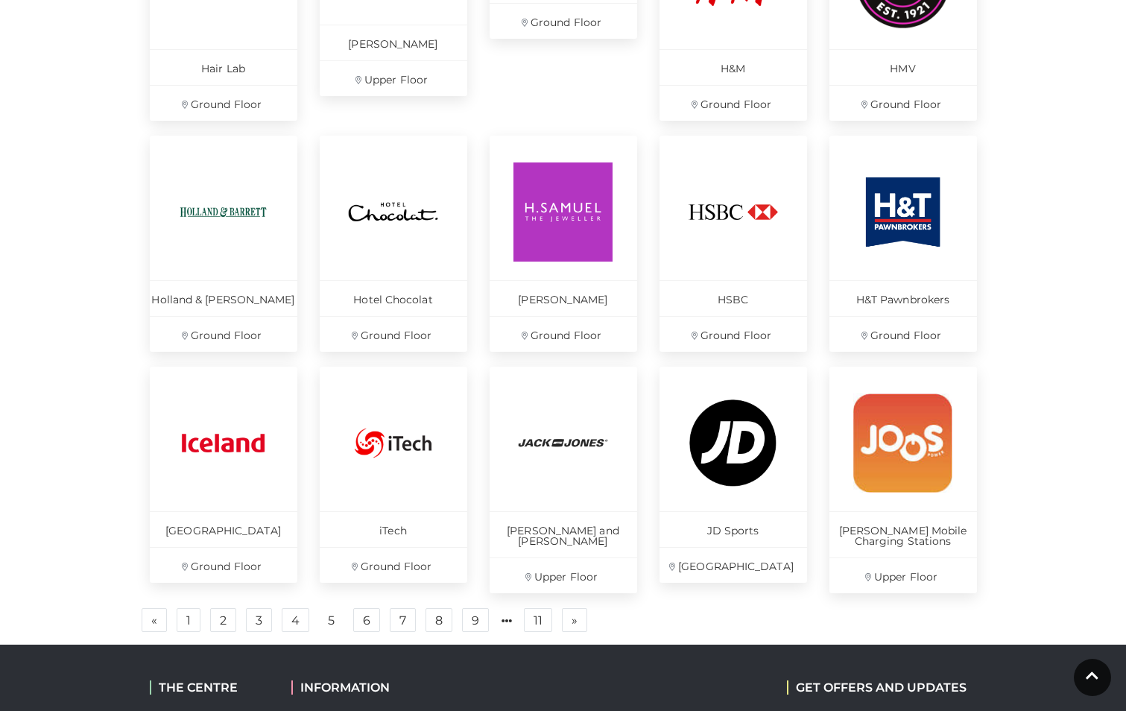
scroll to position [820, 0]
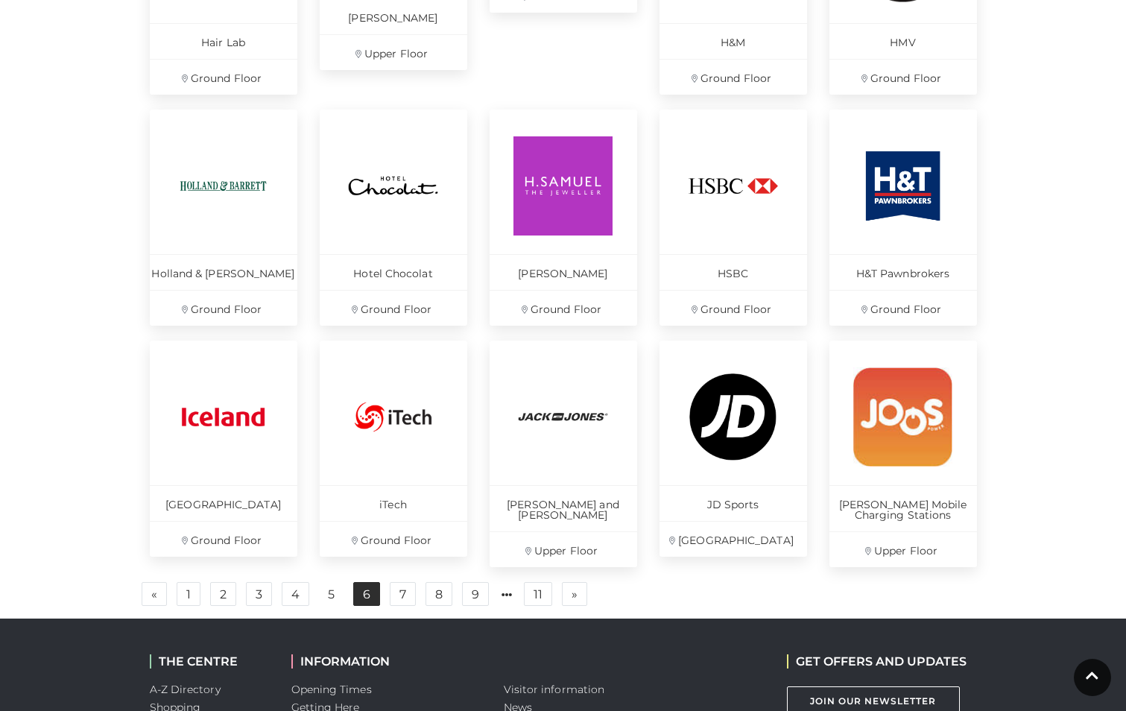
click at [373, 593] on link "6" at bounding box center [366, 594] width 27 height 24
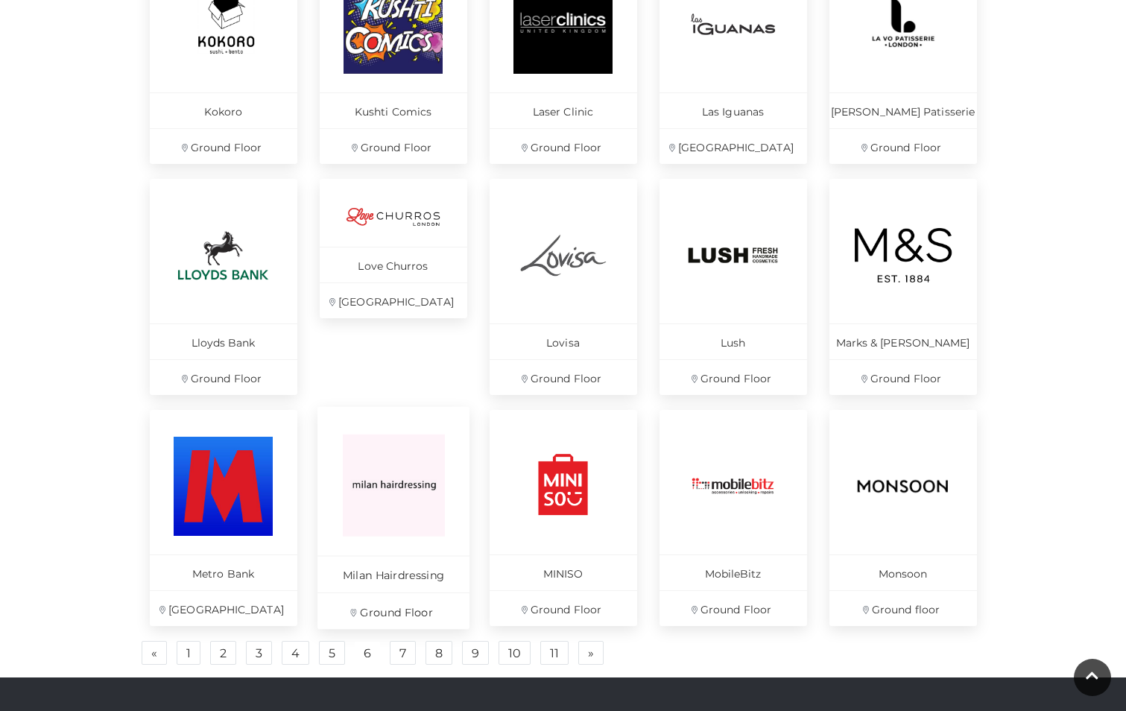
scroll to position [820, 0]
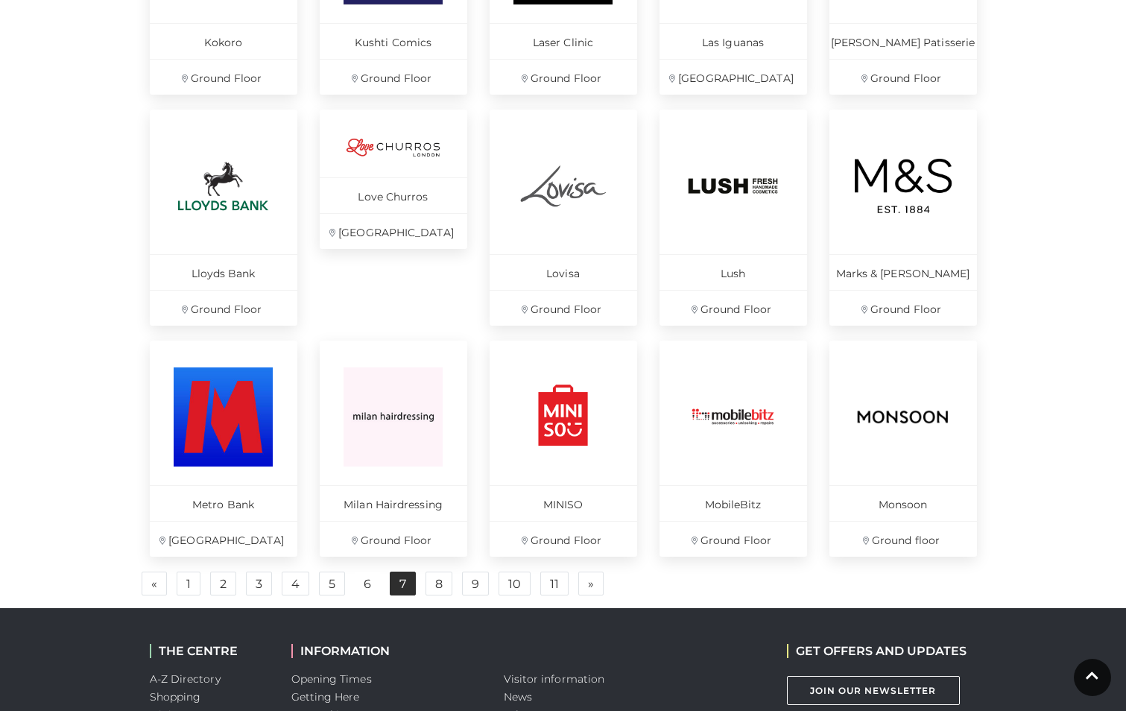
click at [399, 587] on link "7" at bounding box center [403, 584] width 26 height 24
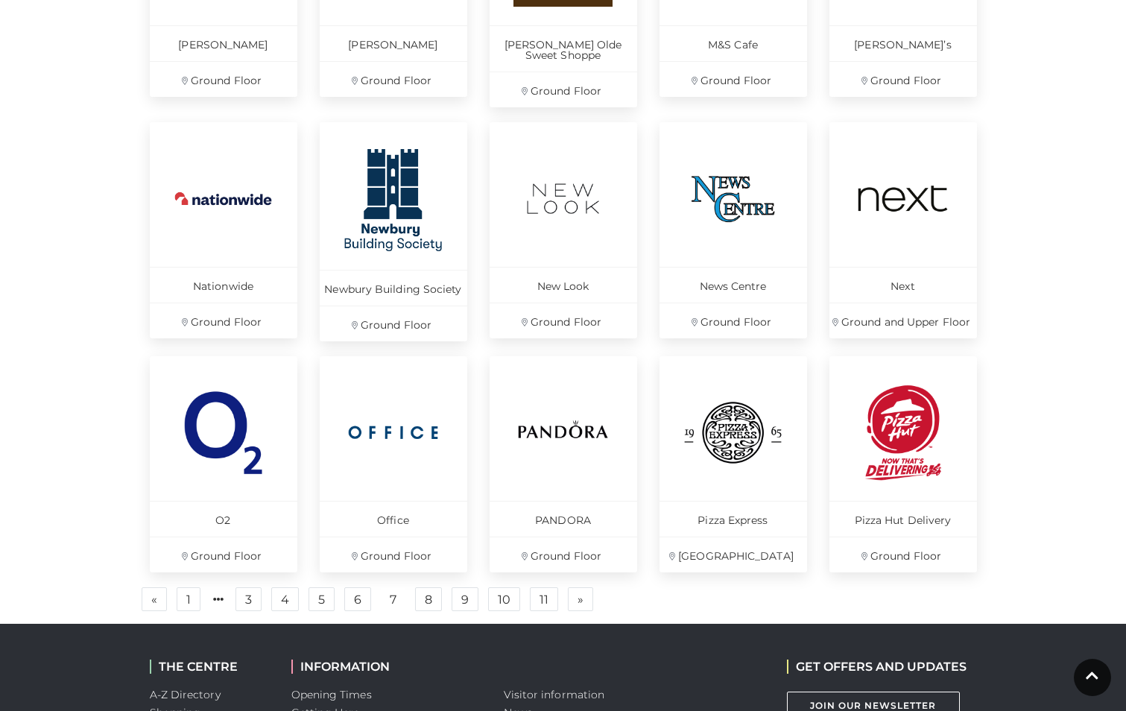
scroll to position [820, 0]
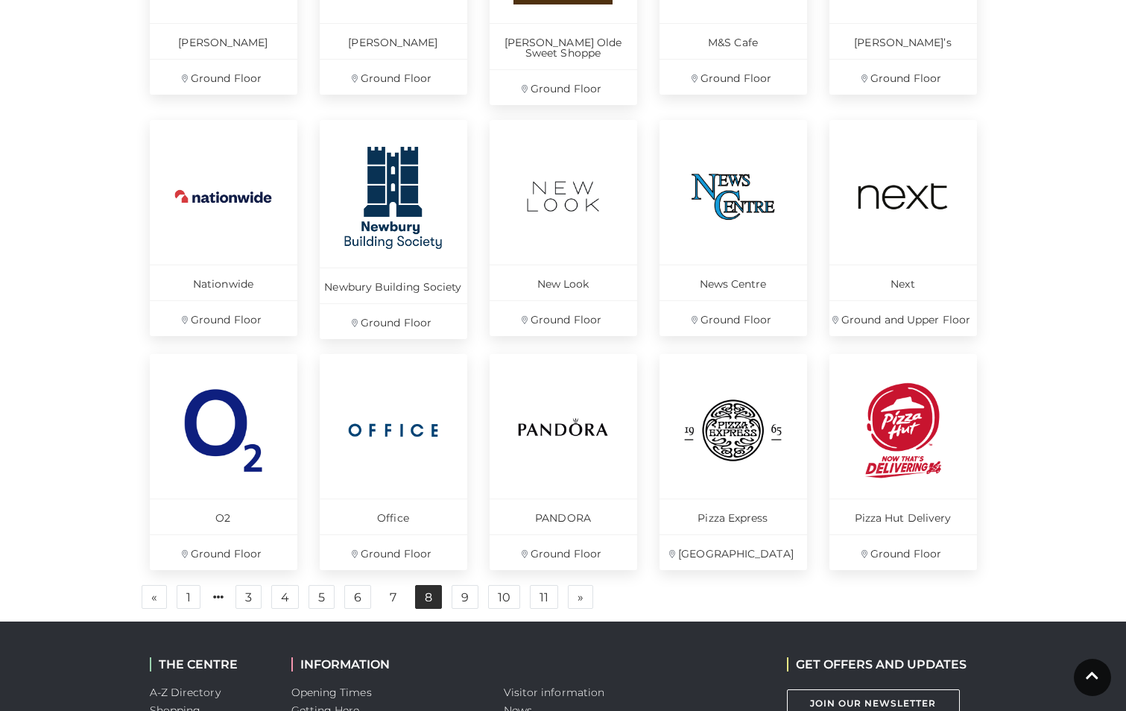
click at [425, 596] on link "8" at bounding box center [428, 597] width 27 height 24
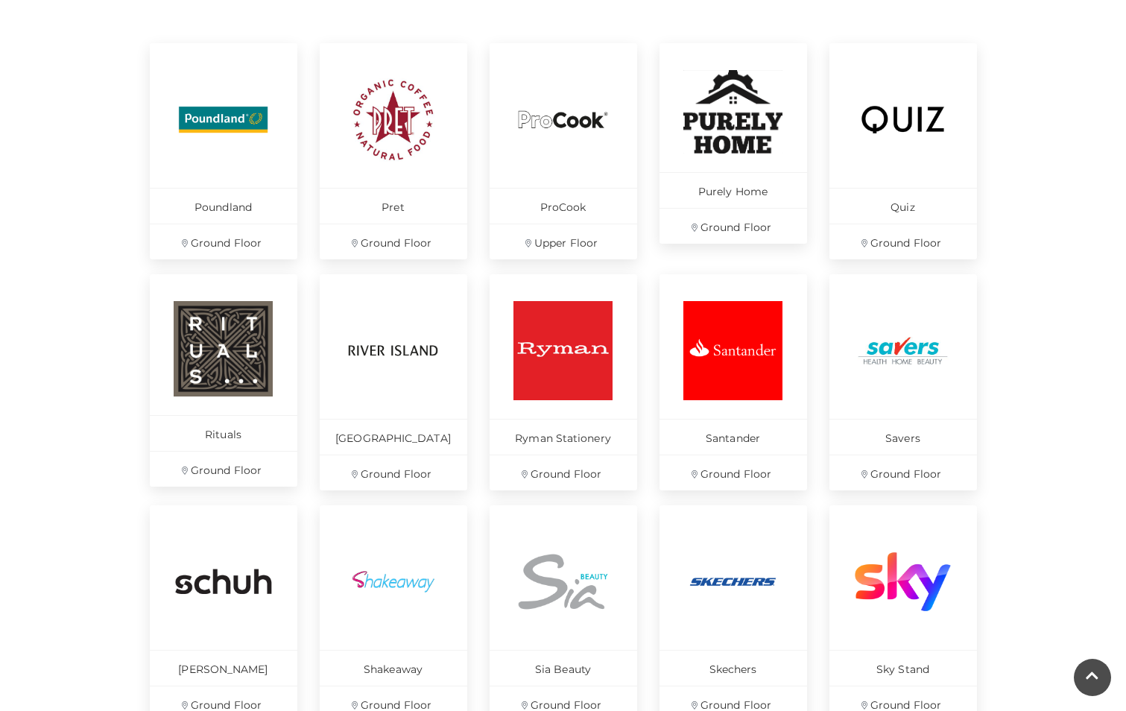
scroll to position [745, 0]
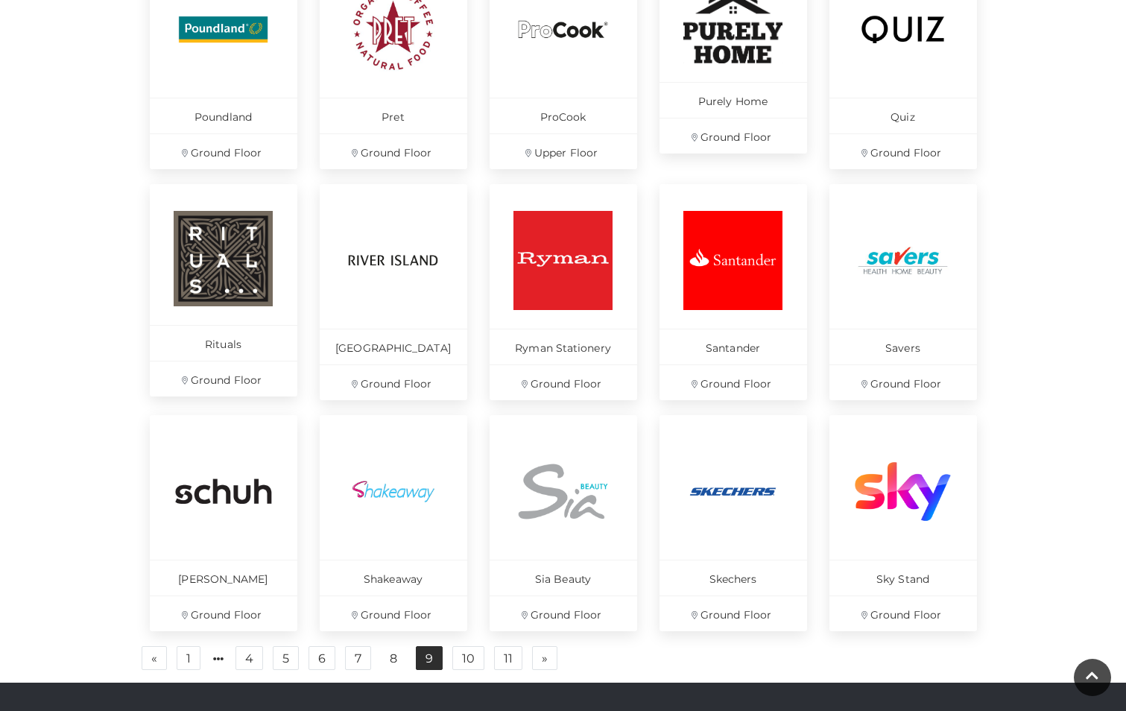
click at [434, 654] on link "9" at bounding box center [429, 658] width 27 height 24
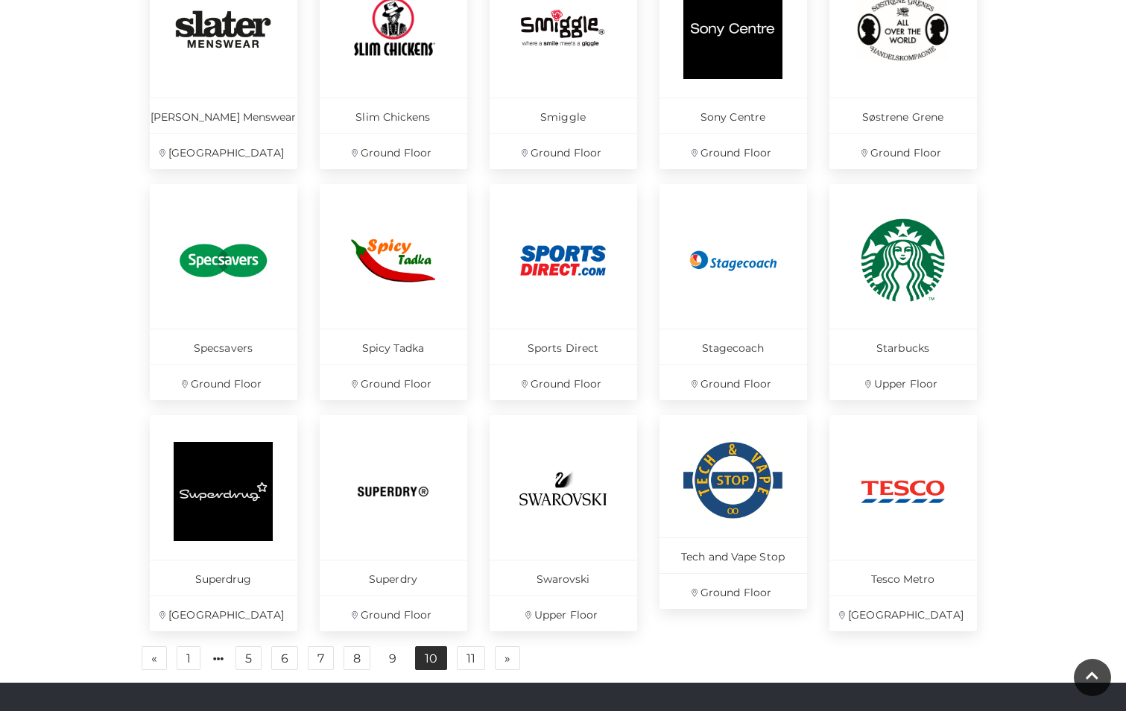
click at [431, 657] on link "10" at bounding box center [431, 658] width 32 height 24
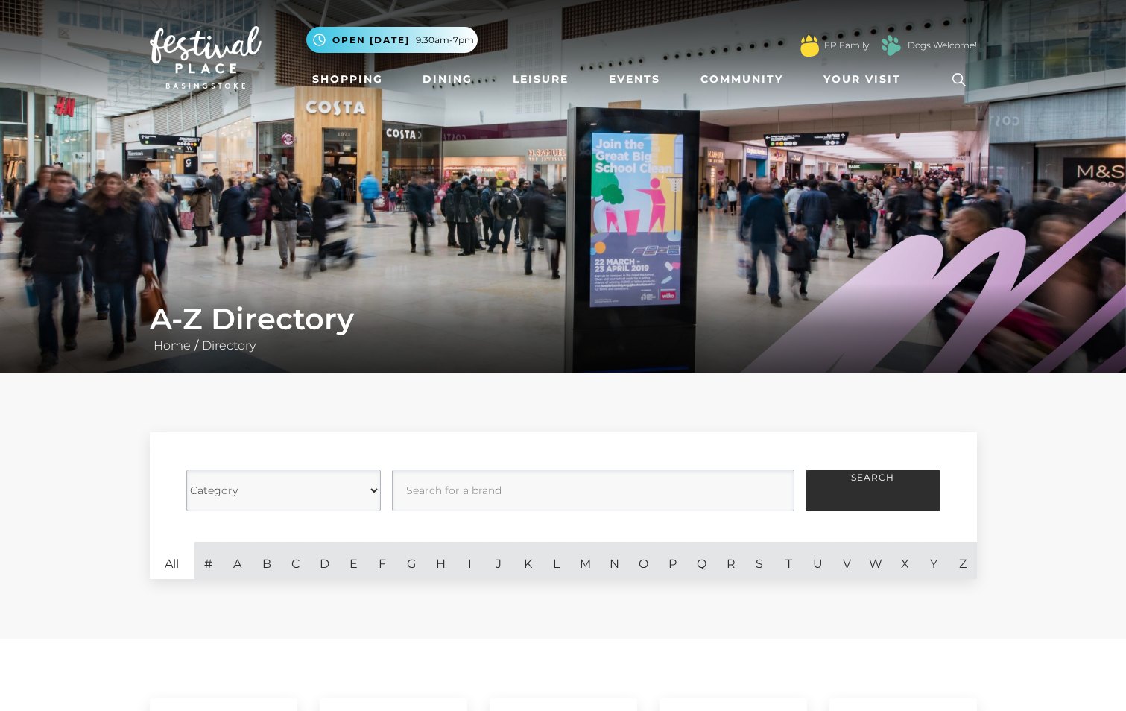
click at [370, 486] on select "Category Cafes Restaurants Fashion Services Technology Homeware Gifts, Statione…" at bounding box center [283, 490] width 195 height 42
select select "20837"
click at [186, 469] on select "Category Cafes Restaurants Fashion Services Technology Homeware Gifts, Statione…" at bounding box center [283, 490] width 195 height 42
click at [373, 491] on select "Category Cafes Restaurants Fashion Services Technology Homeware Gifts, Statione…" at bounding box center [283, 490] width 195 height 42
click at [504, 493] on input "text" at bounding box center [593, 490] width 402 height 42
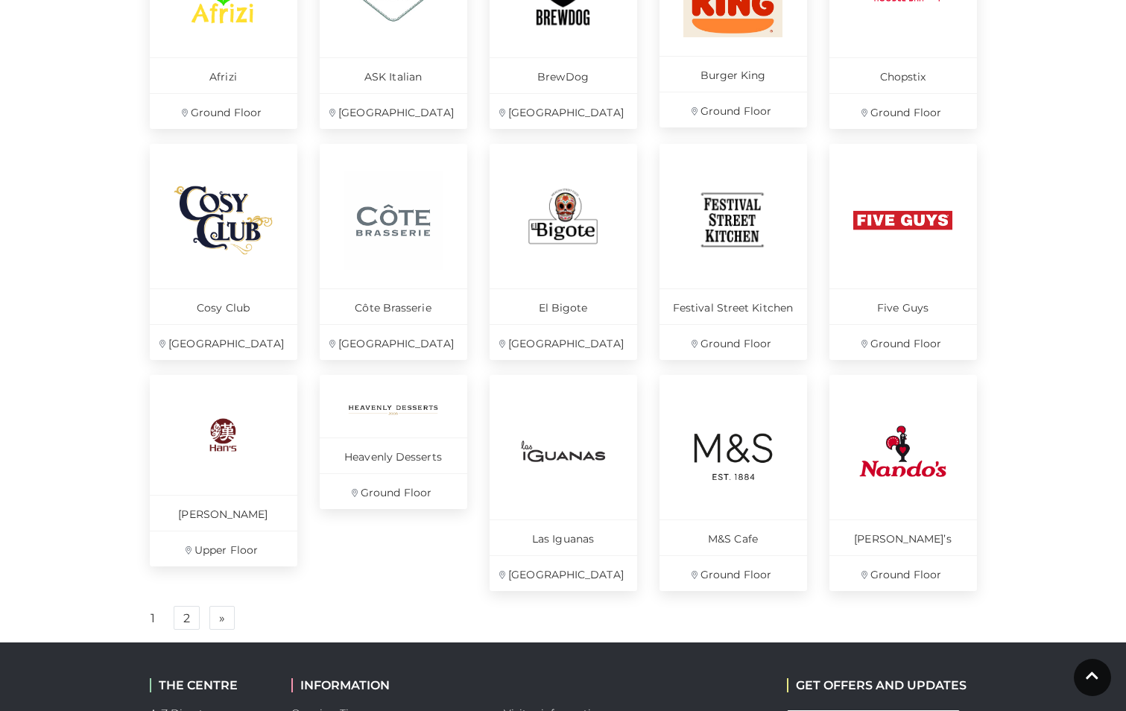
scroll to position [820, 0]
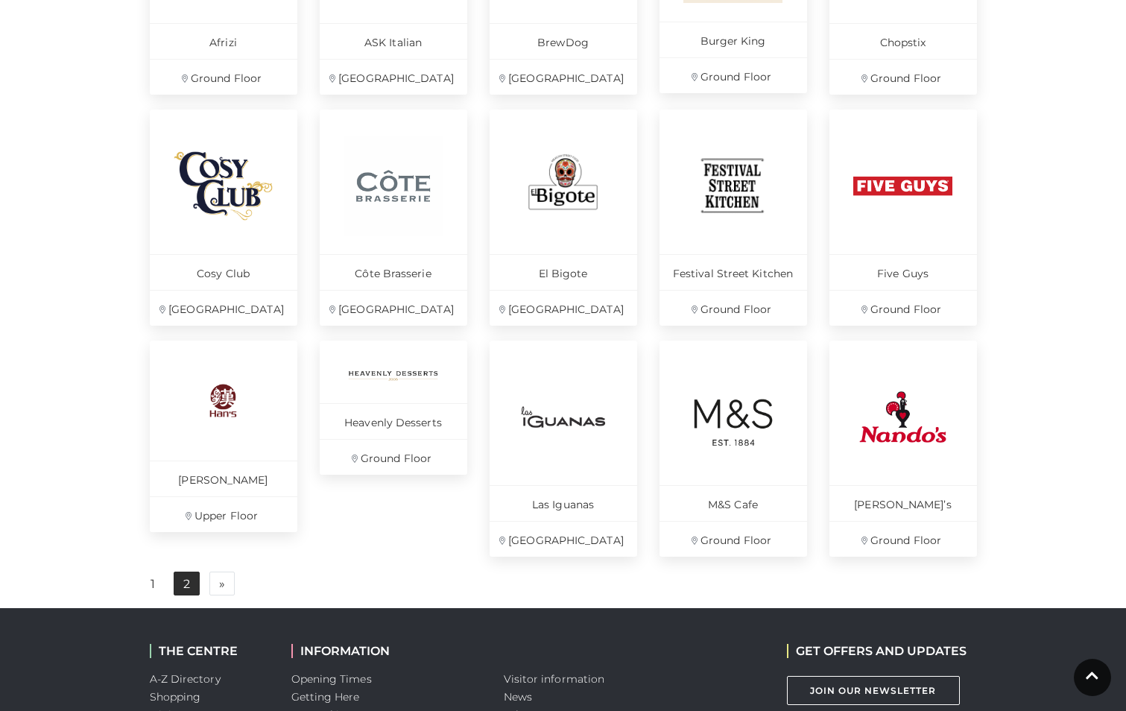
click at [192, 584] on link "2" at bounding box center [187, 584] width 26 height 24
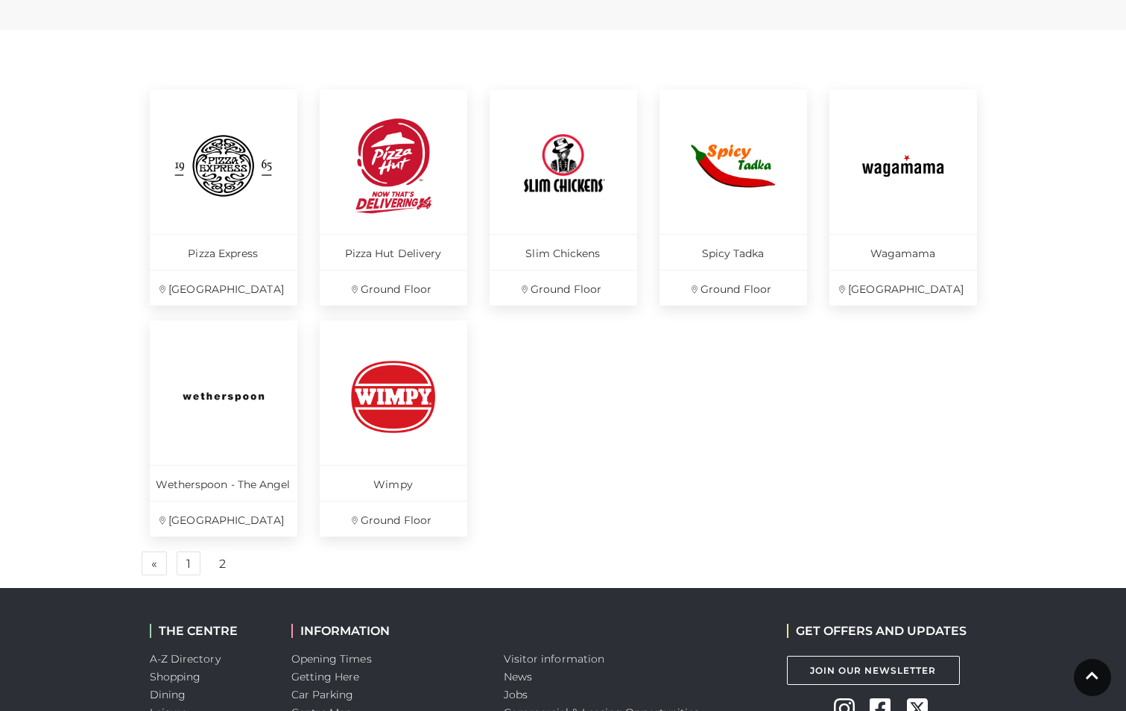
scroll to position [596, 0]
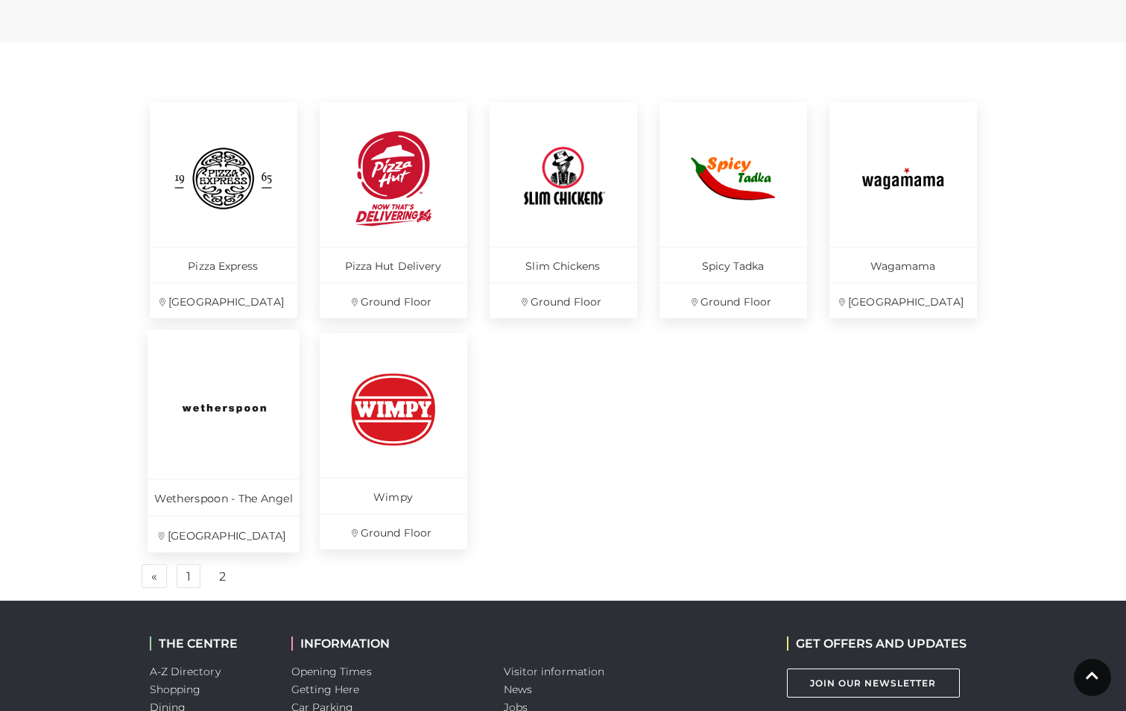
click at [244, 494] on p "Wetherspoon - The Angel" at bounding box center [224, 496] width 152 height 37
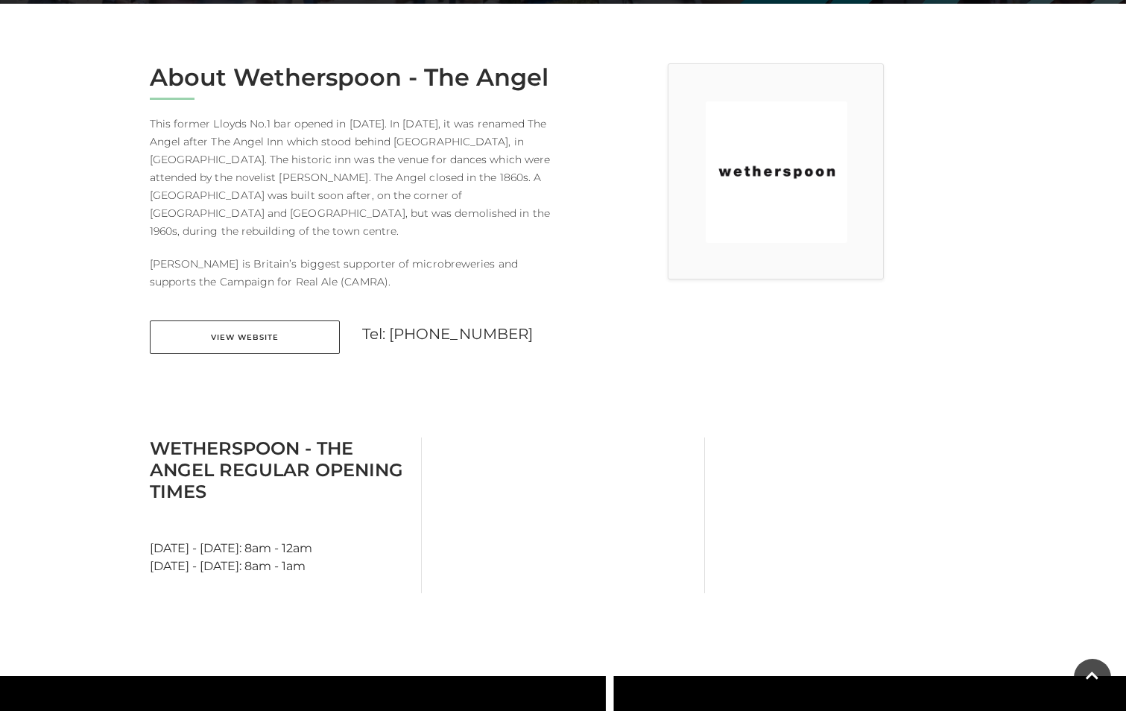
scroll to position [373, 0]
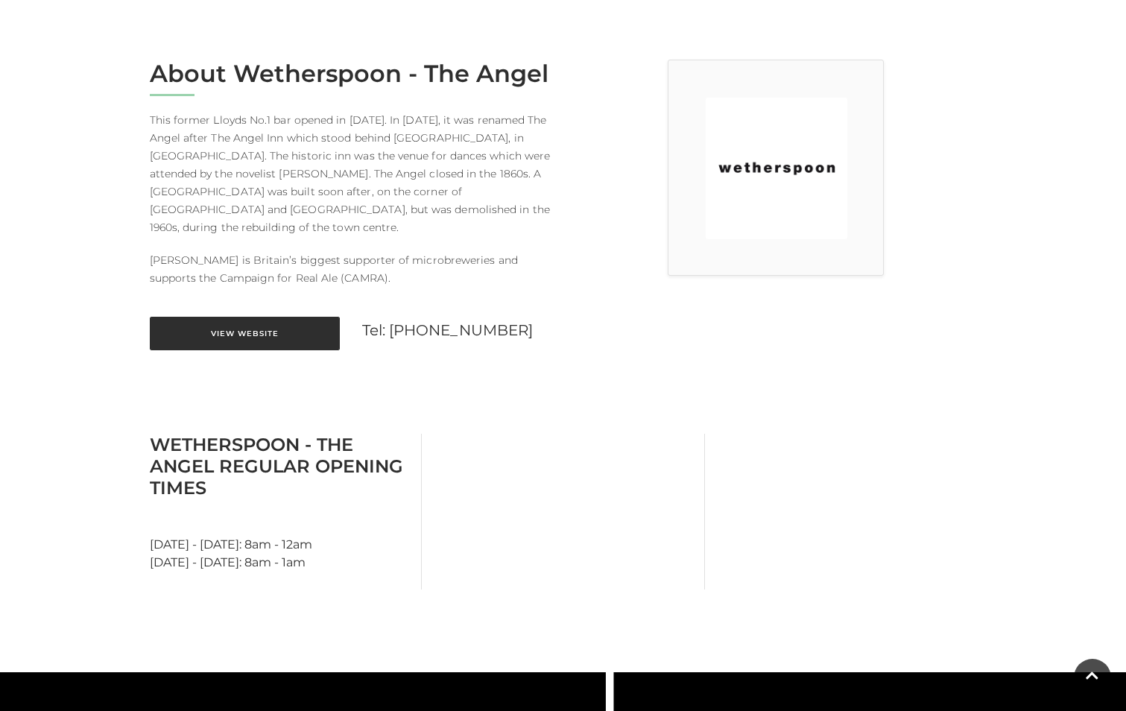
click at [273, 317] on link "View Website" at bounding box center [245, 334] width 190 height 34
